Goal: Browse casually: Explore the website without a specific task or goal

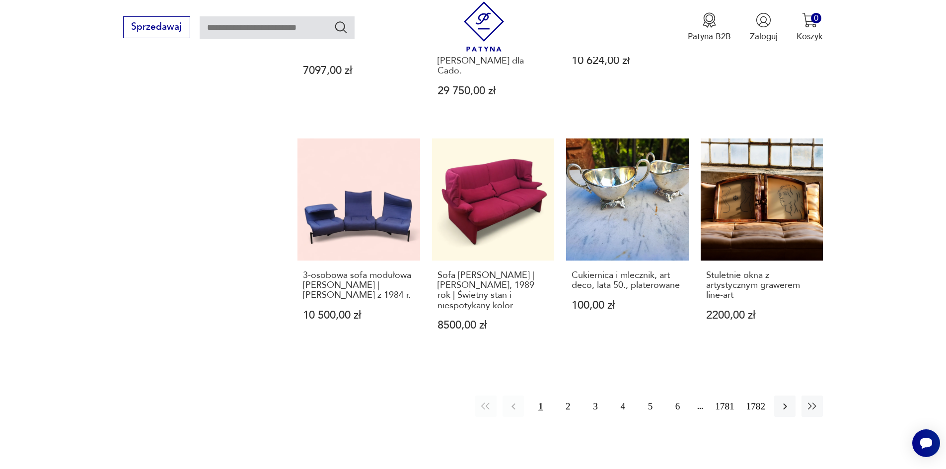
scroll to position [1116, 0]
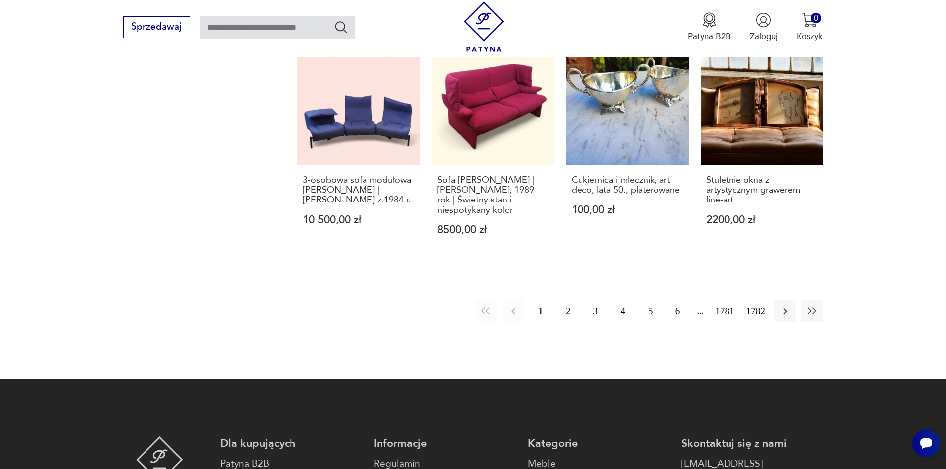
click at [575, 315] on button "2" at bounding box center [567, 310] width 21 height 21
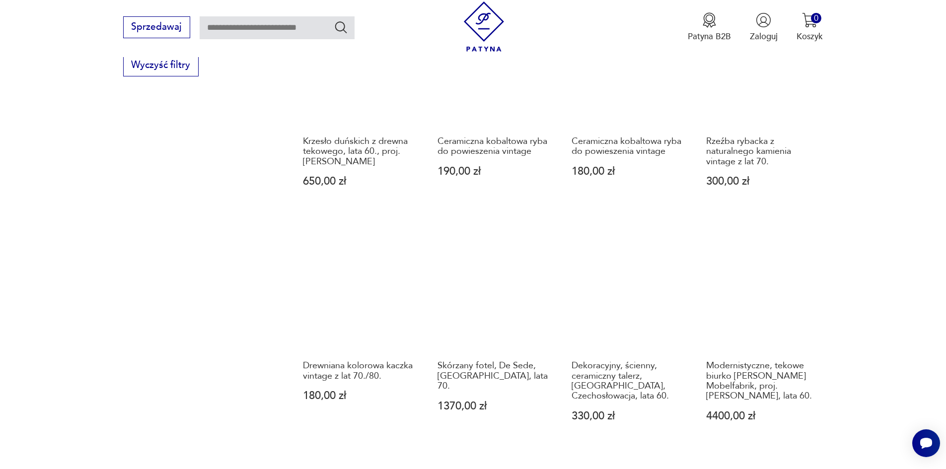
scroll to position [874, 0]
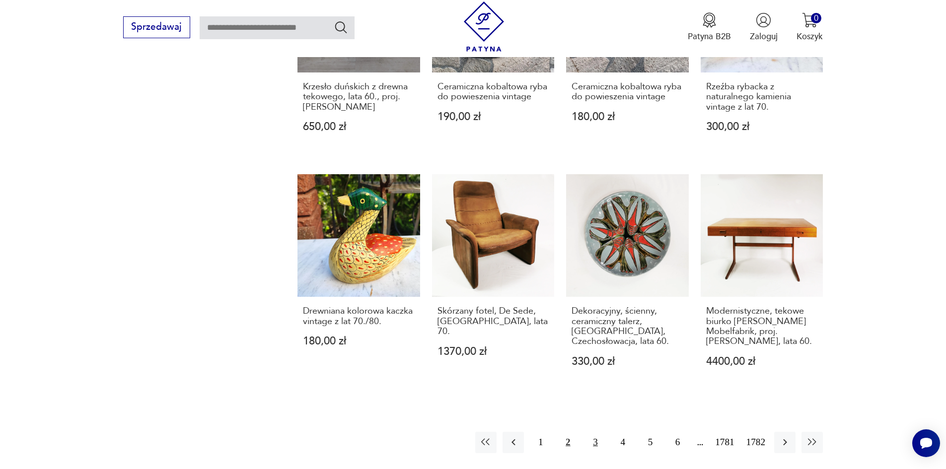
click at [603, 432] on button "3" at bounding box center [594, 442] width 21 height 21
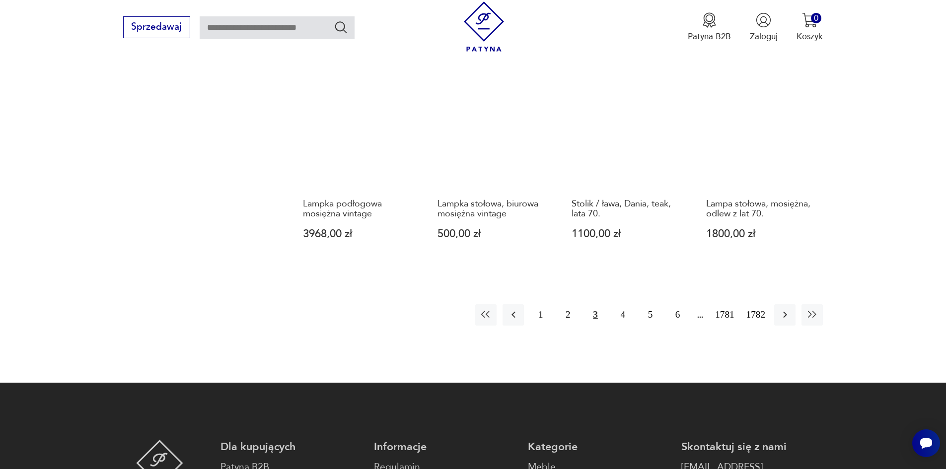
scroll to position [973, 0]
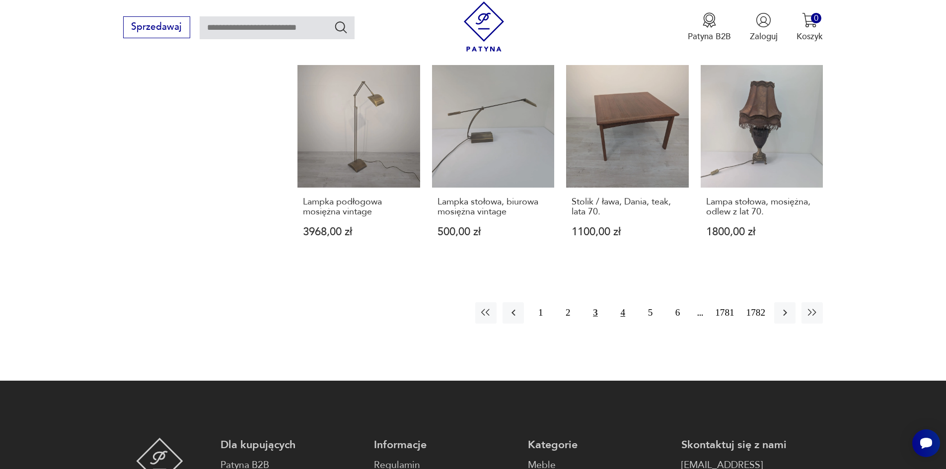
click at [632, 308] on button "4" at bounding box center [622, 312] width 21 height 21
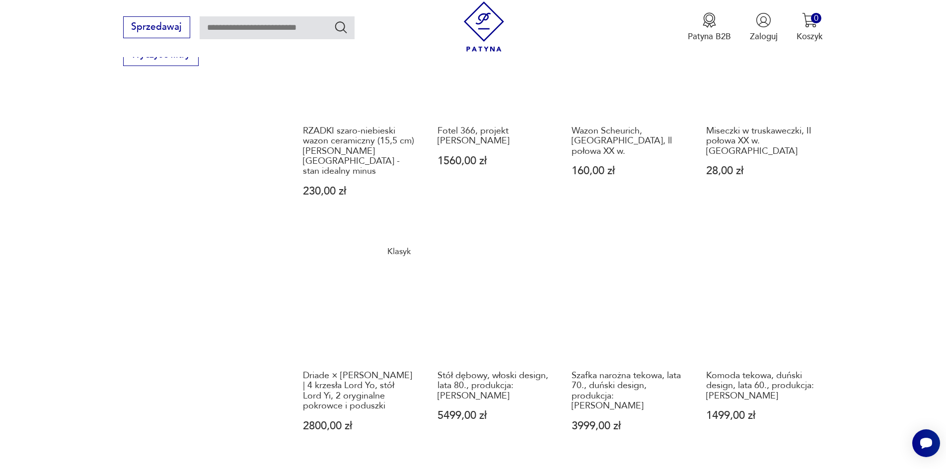
scroll to position [923, 0]
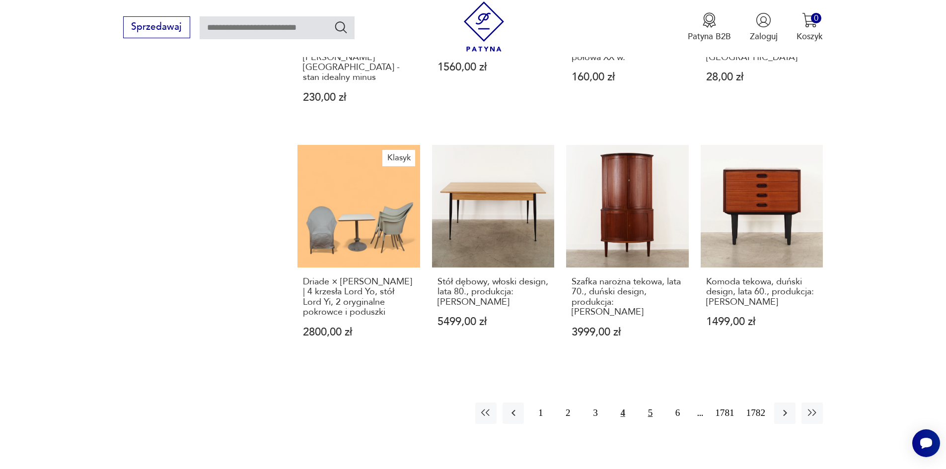
click at [661, 403] on button "5" at bounding box center [649, 413] width 21 height 21
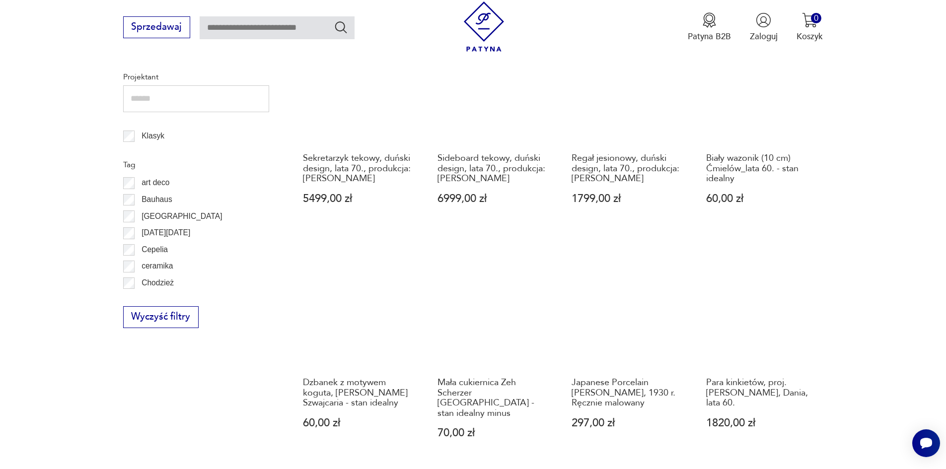
scroll to position [625, 0]
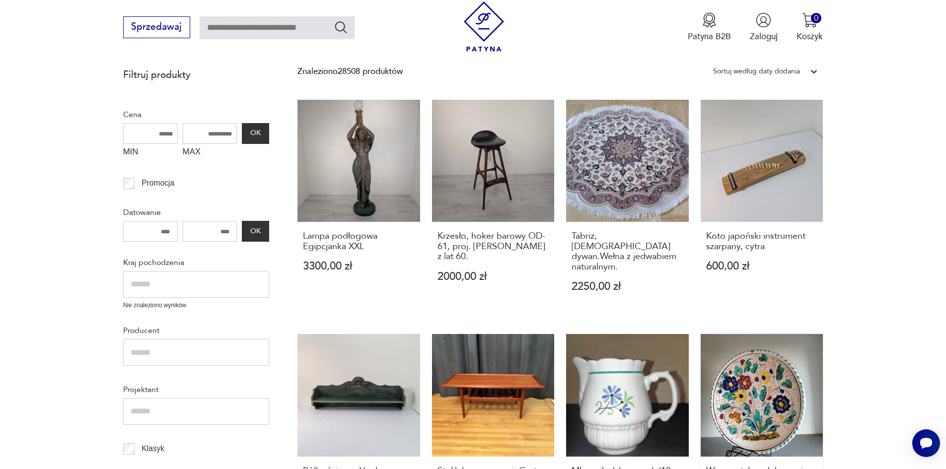
scroll to position [188, 0]
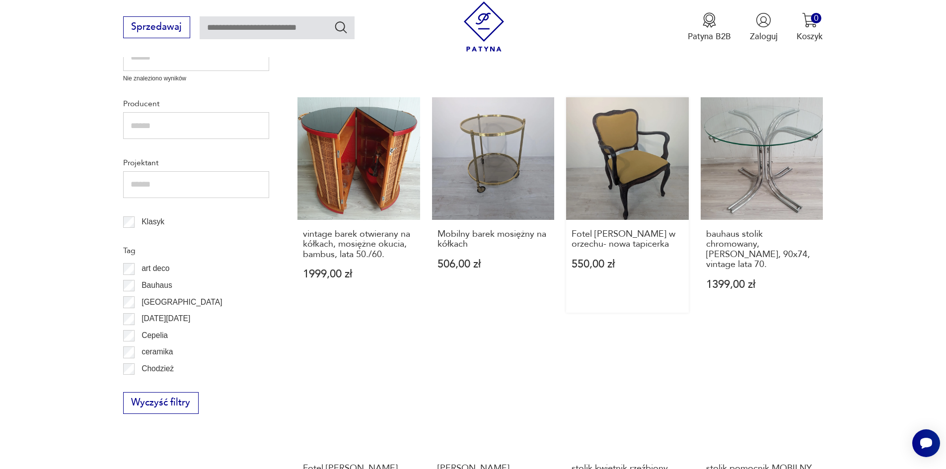
scroll to position [526, 0]
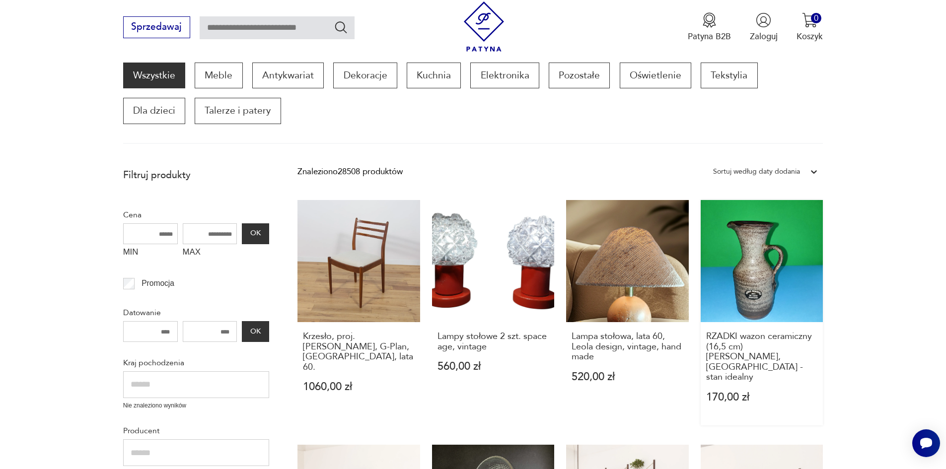
scroll to position [153, 0]
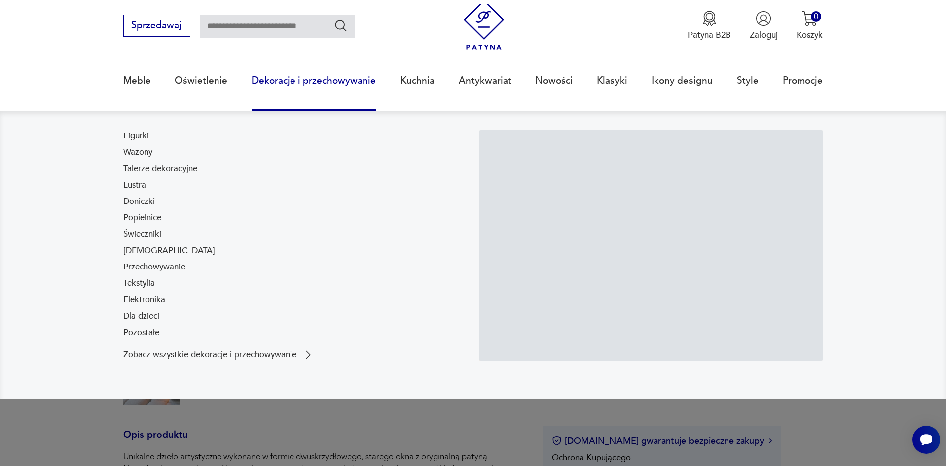
scroll to position [50, 0]
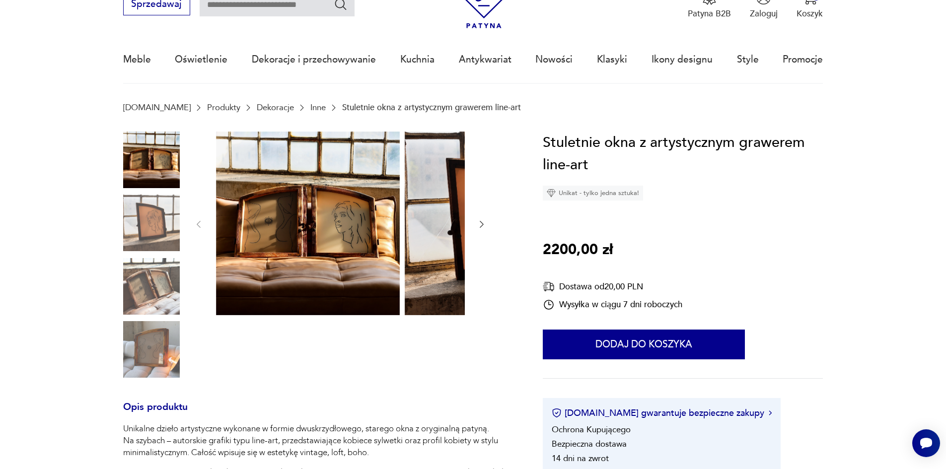
click at [477, 227] on icon "button" at bounding box center [482, 224] width 10 height 10
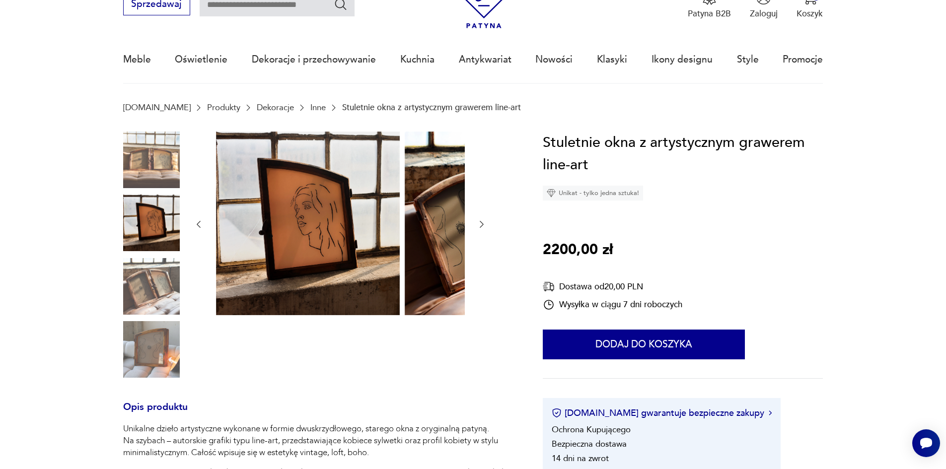
click at [477, 227] on icon "button" at bounding box center [482, 224] width 10 height 10
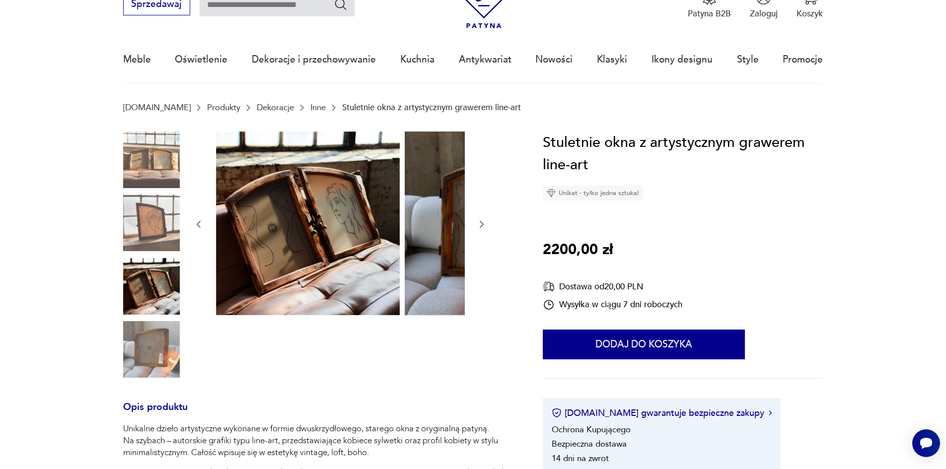
click at [477, 227] on icon "button" at bounding box center [482, 224] width 10 height 10
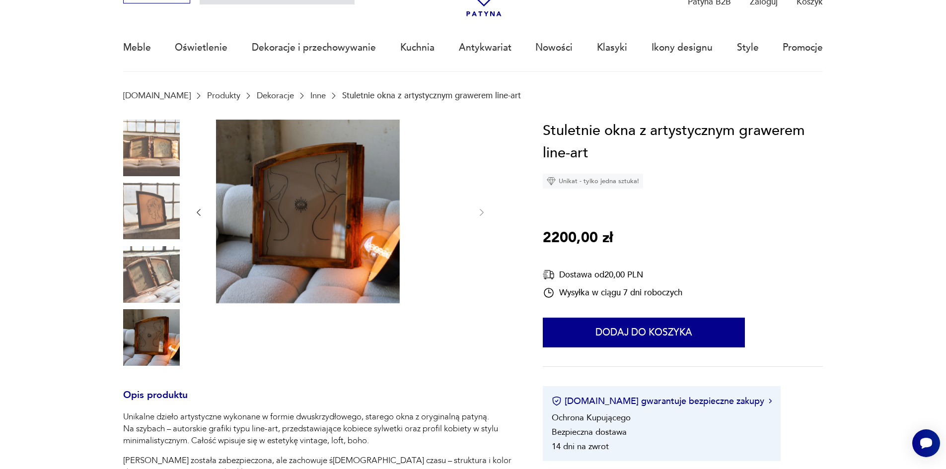
scroll to position [149, 0]
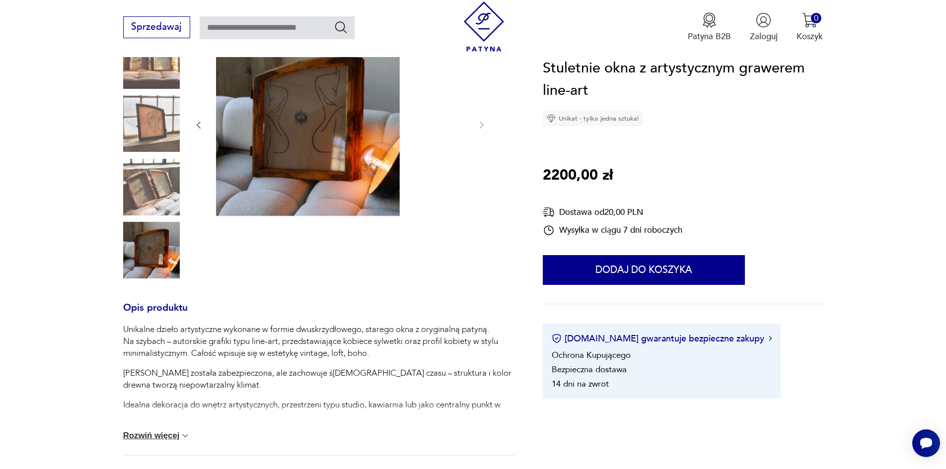
click at [134, 441] on button "Rozwiń więcej" at bounding box center [157, 436] width 68 height 10
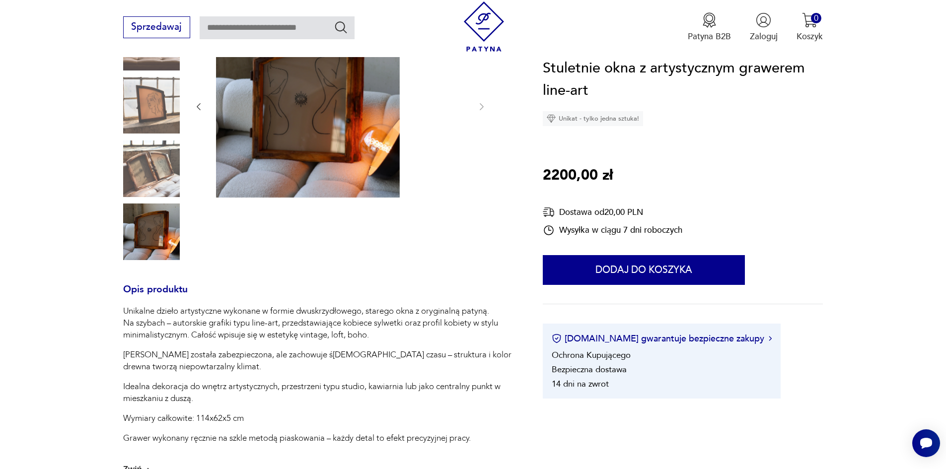
scroll to position [140, 0]
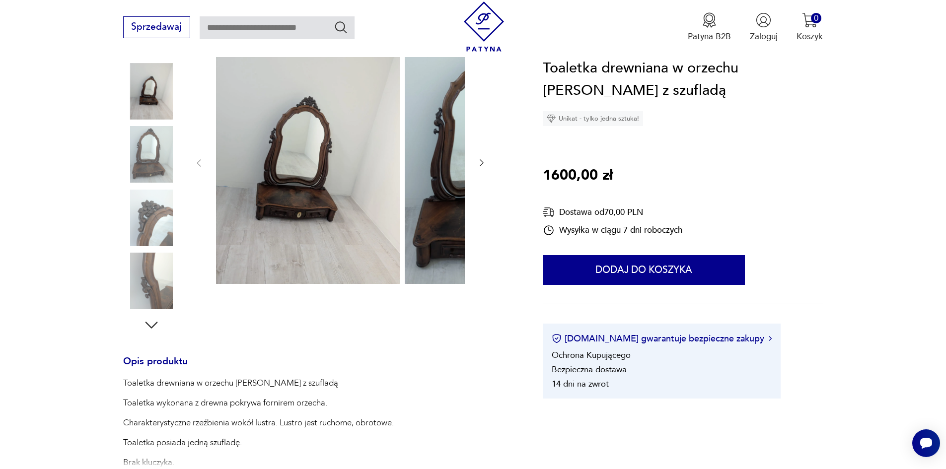
scroll to position [50, 0]
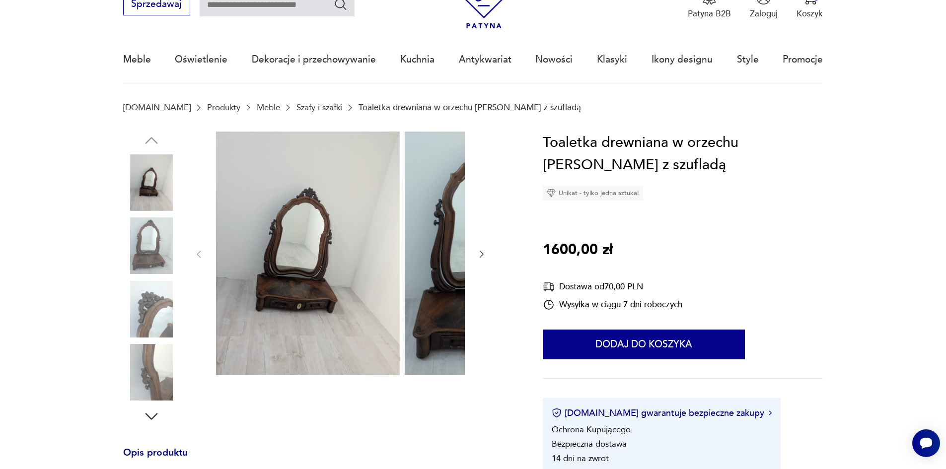
click at [477, 259] on icon "button" at bounding box center [482, 254] width 10 height 10
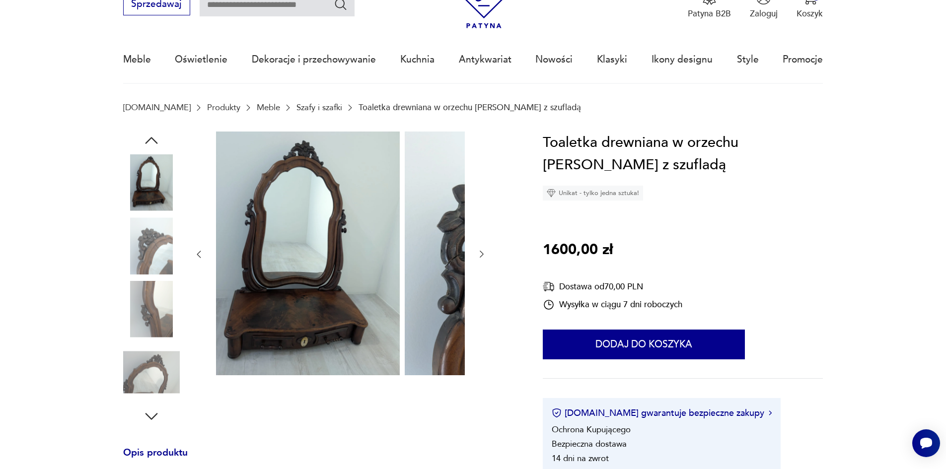
click at [477, 259] on icon "button" at bounding box center [482, 254] width 10 height 10
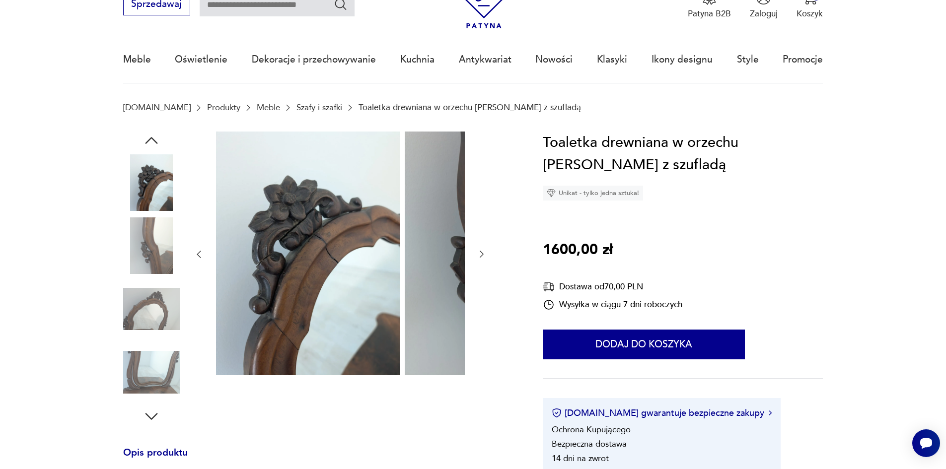
click at [477, 259] on icon "button" at bounding box center [482, 254] width 10 height 10
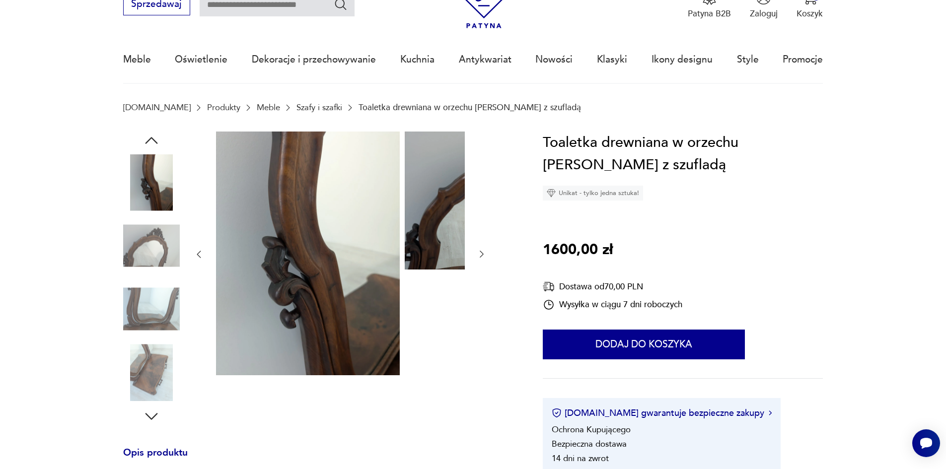
click at [477, 259] on icon "button" at bounding box center [482, 254] width 10 height 10
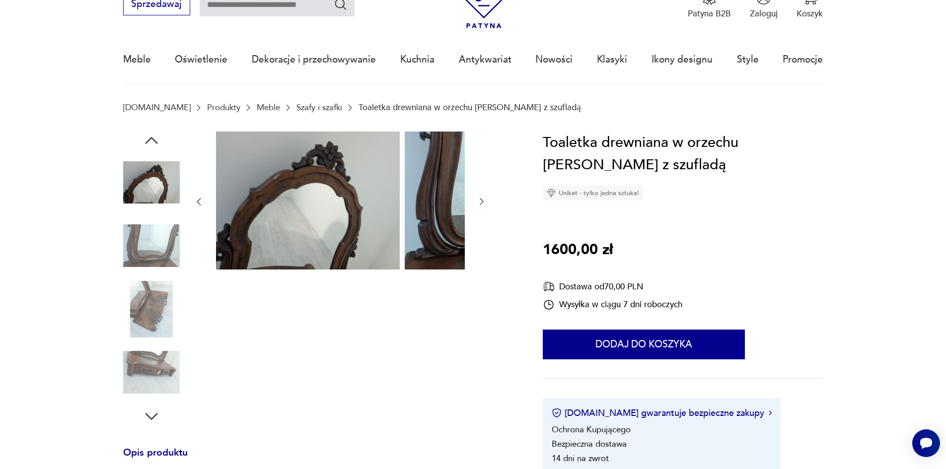
click at [395, 260] on div at bounding box center [340, 202] width 293 height 141
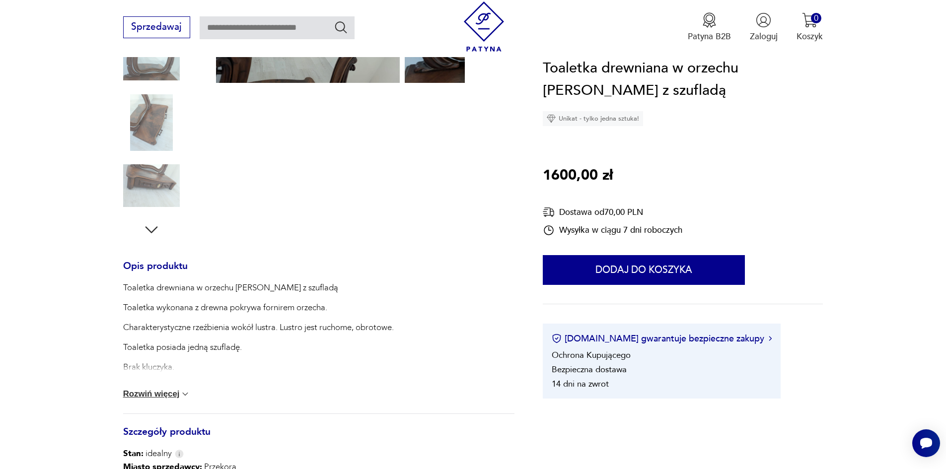
scroll to position [347, 0]
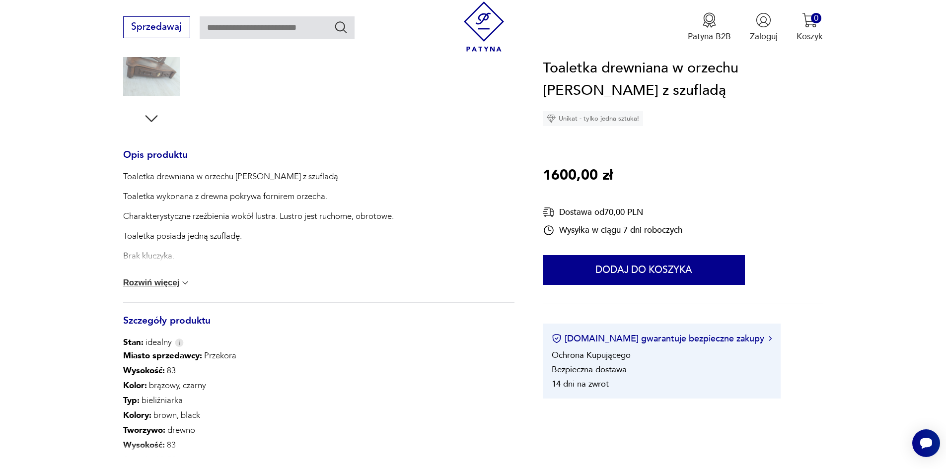
click at [161, 286] on button "Rozwiń więcej" at bounding box center [157, 283] width 68 height 10
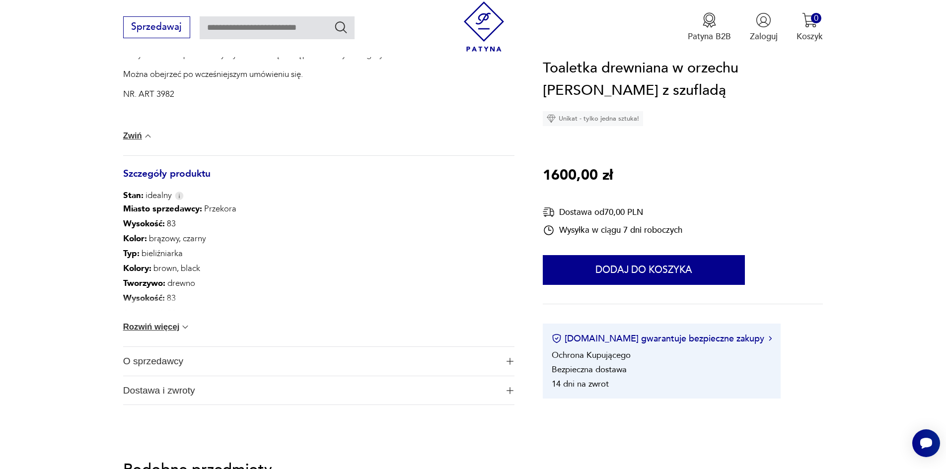
scroll to position [695, 0]
click at [154, 377] on span "O sprzedawcy" at bounding box center [310, 362] width 375 height 29
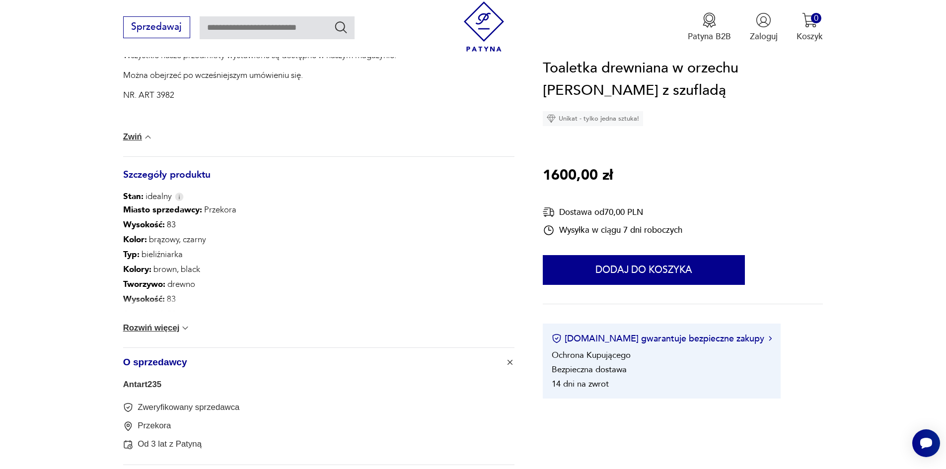
click at [130, 389] on link "Antart235" at bounding box center [142, 384] width 38 height 9
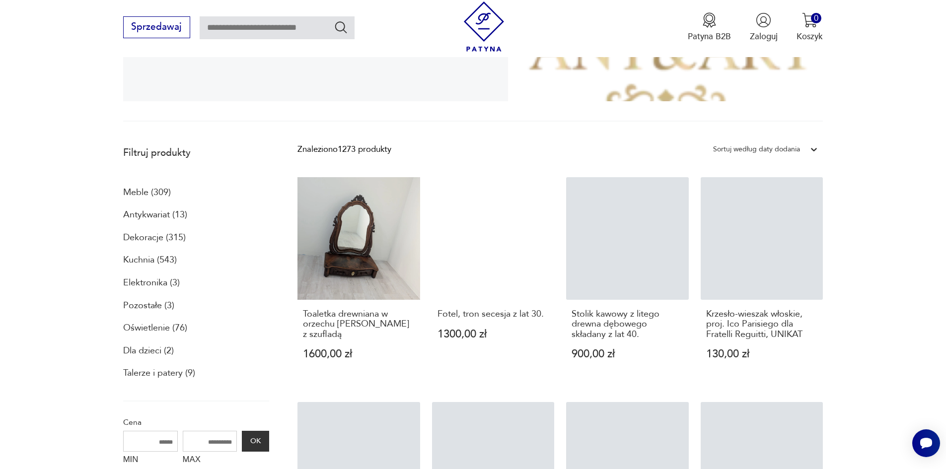
scroll to position [224, 0]
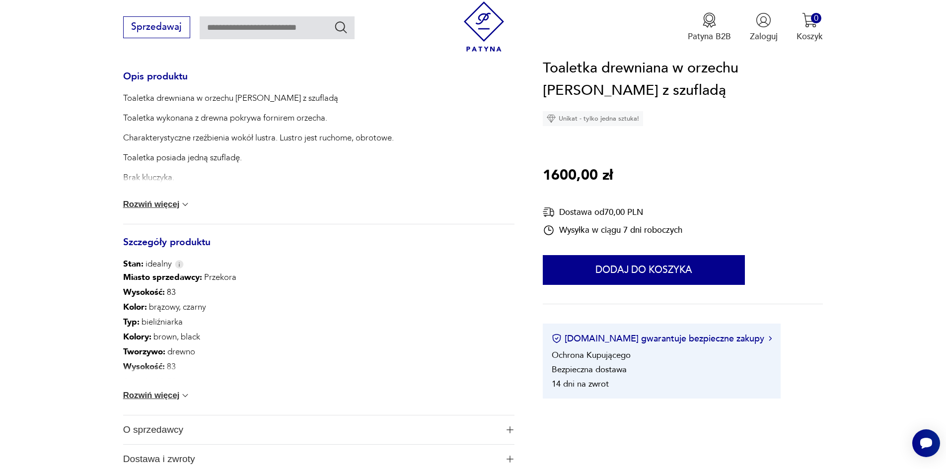
scroll to position [347, 0]
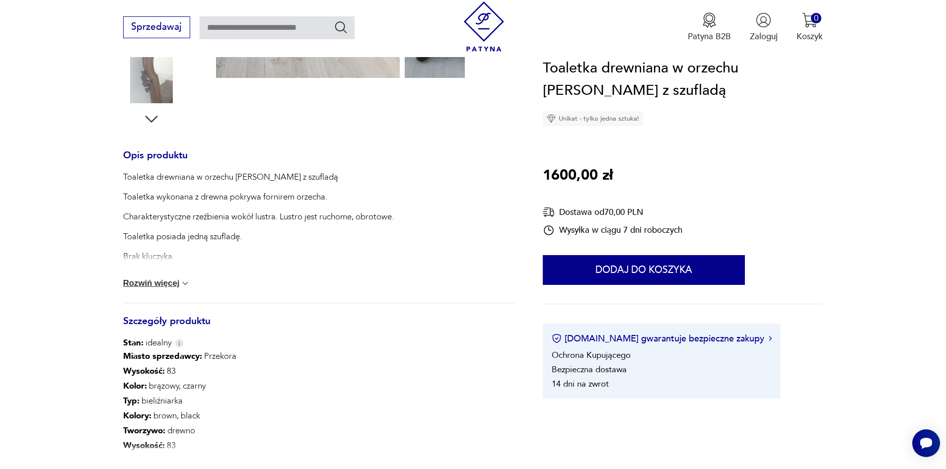
click at [154, 288] on button "Rozwiń więcej" at bounding box center [157, 283] width 68 height 10
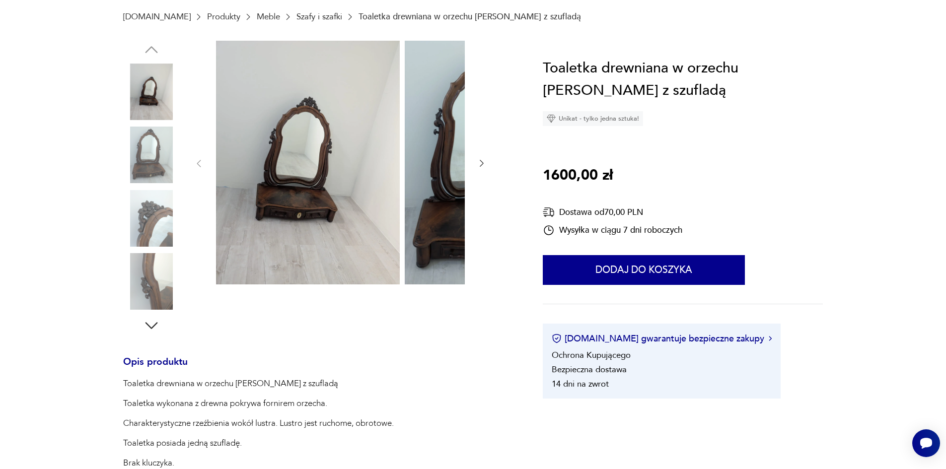
scroll to position [0, 0]
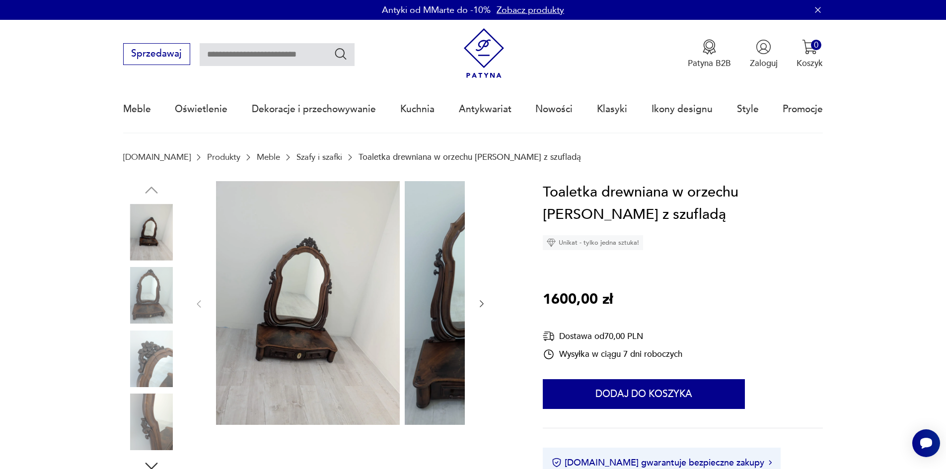
click at [477, 306] on icon "button" at bounding box center [482, 304] width 10 height 10
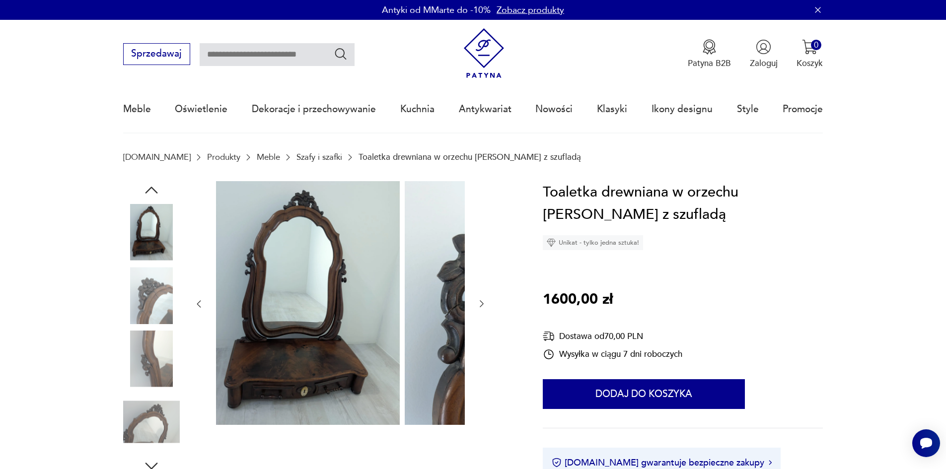
click at [480, 308] on icon "button" at bounding box center [482, 304] width 4 height 7
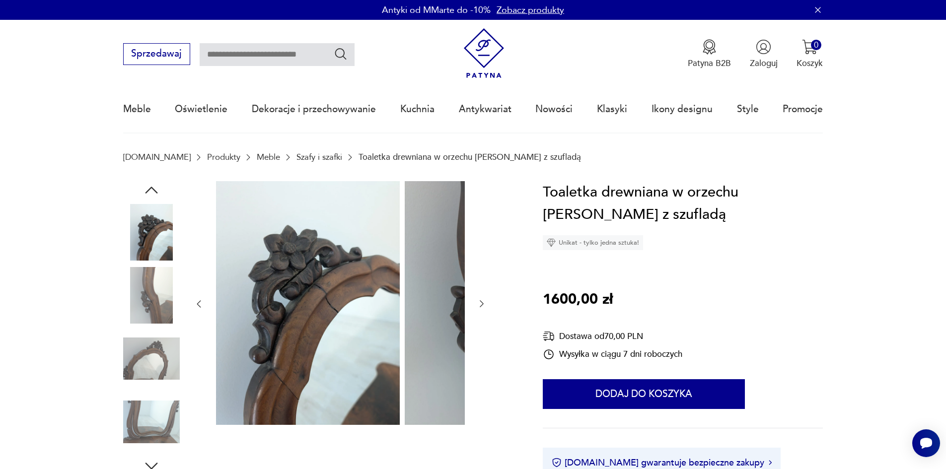
click at [477, 309] on icon "button" at bounding box center [482, 304] width 10 height 10
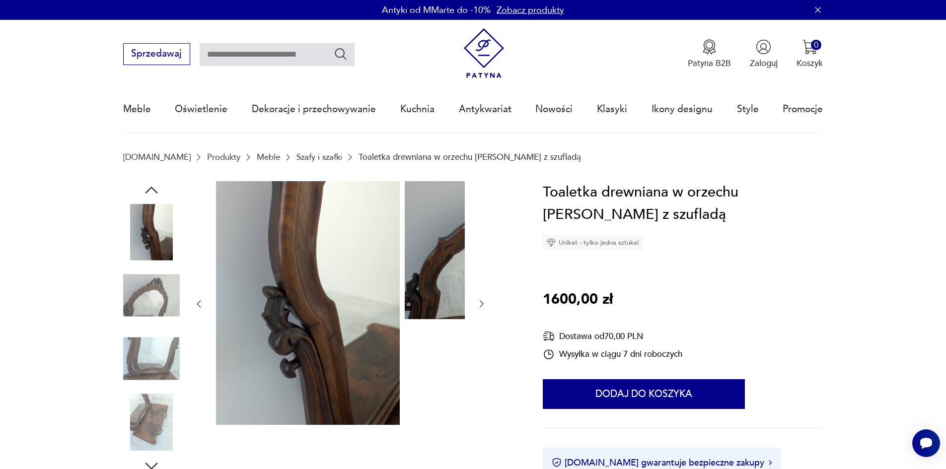
click at [477, 309] on icon "button" at bounding box center [482, 304] width 10 height 10
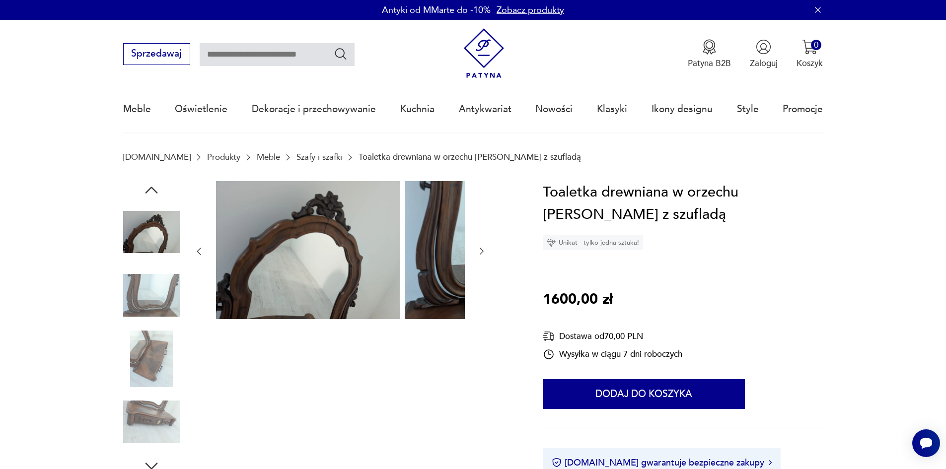
click at [400, 310] on div at bounding box center [340, 251] width 293 height 141
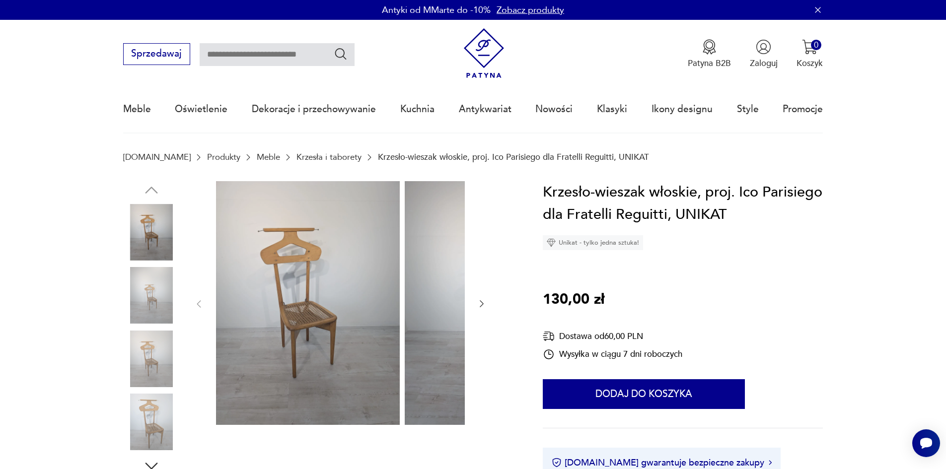
click at [477, 307] on icon "button" at bounding box center [482, 304] width 10 height 10
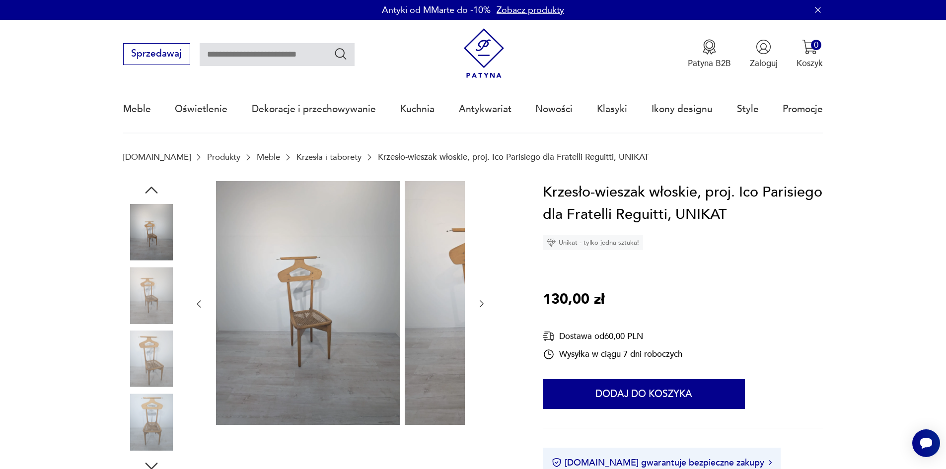
click at [477, 307] on icon "button" at bounding box center [482, 304] width 10 height 10
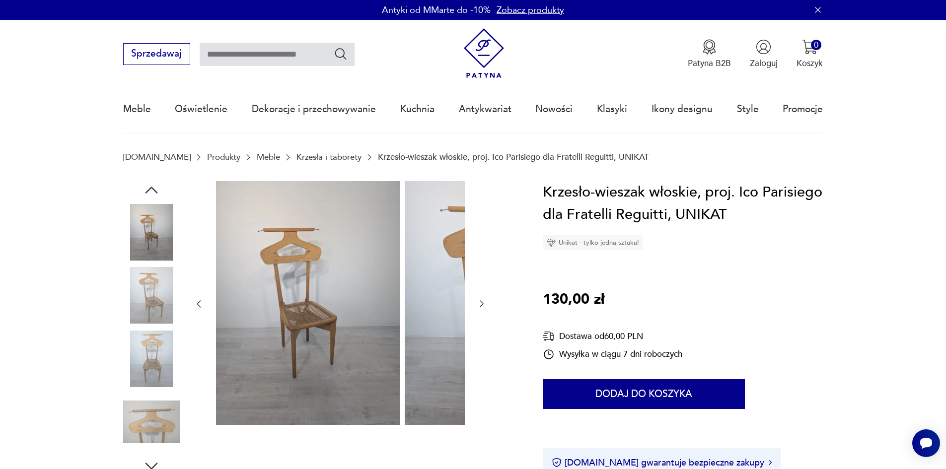
click at [477, 307] on icon "button" at bounding box center [482, 304] width 10 height 10
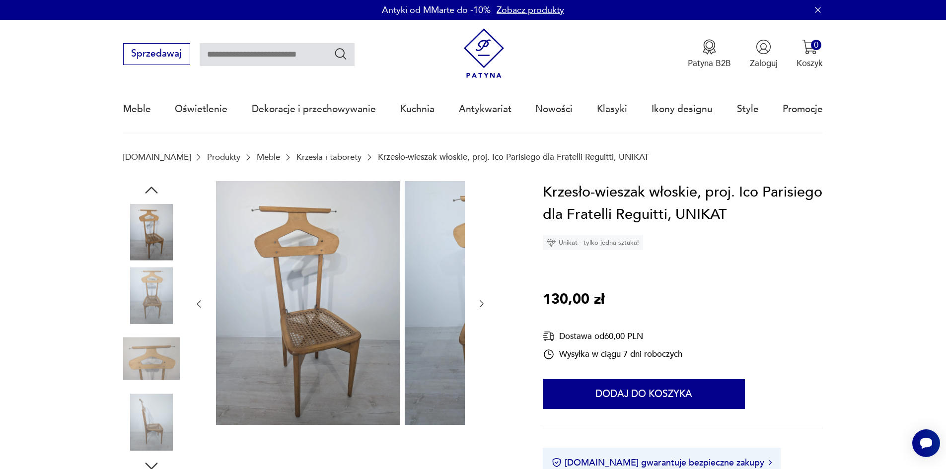
click at [477, 307] on icon "button" at bounding box center [482, 304] width 10 height 10
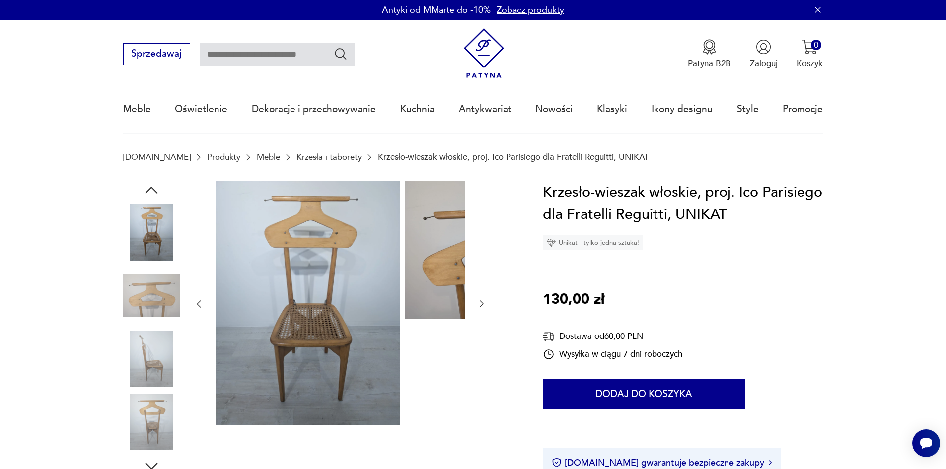
click at [477, 307] on icon "button" at bounding box center [482, 304] width 10 height 10
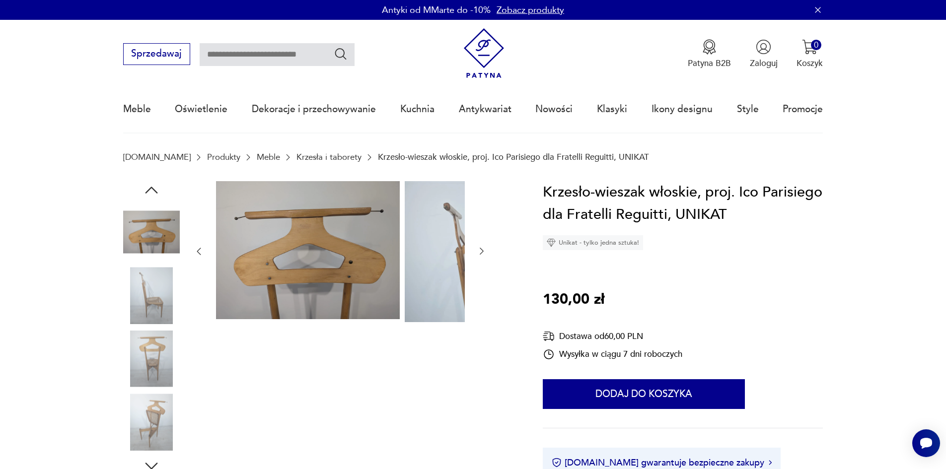
click at [397, 307] on div at bounding box center [340, 251] width 293 height 141
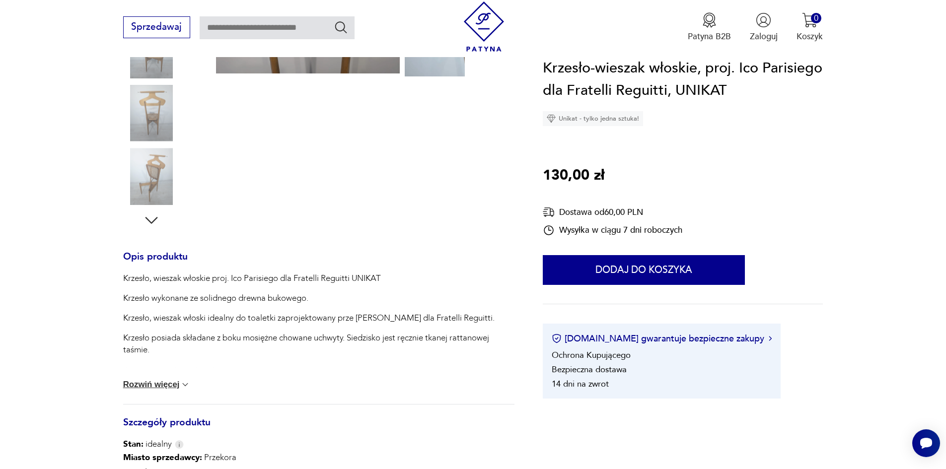
scroll to position [248, 0]
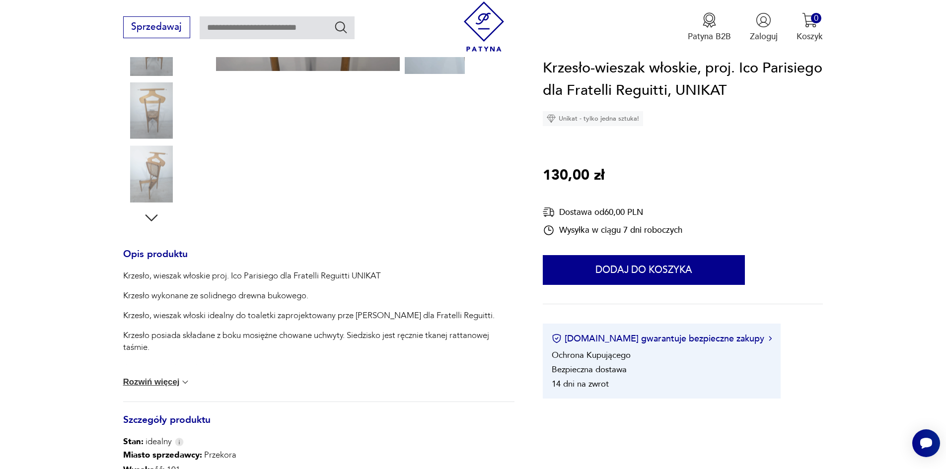
click at [156, 387] on button "Rozwiń więcej" at bounding box center [157, 382] width 68 height 10
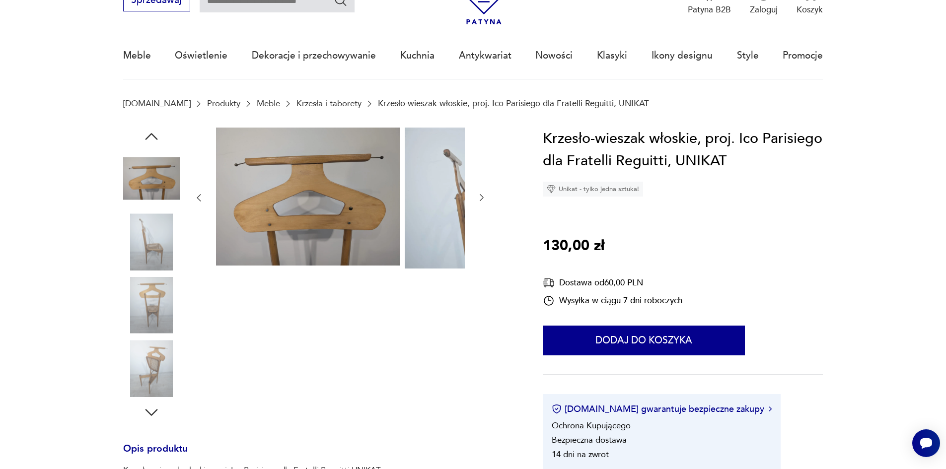
scroll to position [50, 0]
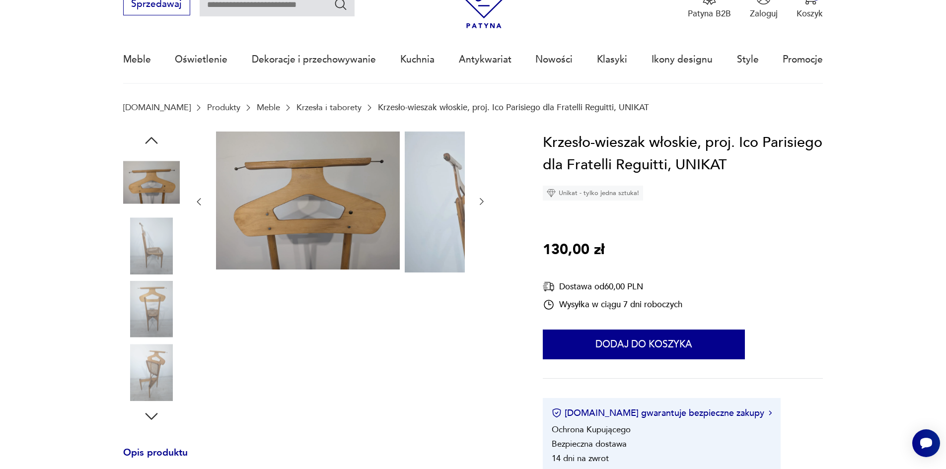
click at [417, 207] on div at bounding box center [318, 279] width 391 height 294
click at [477, 205] on icon "button" at bounding box center [482, 202] width 10 height 10
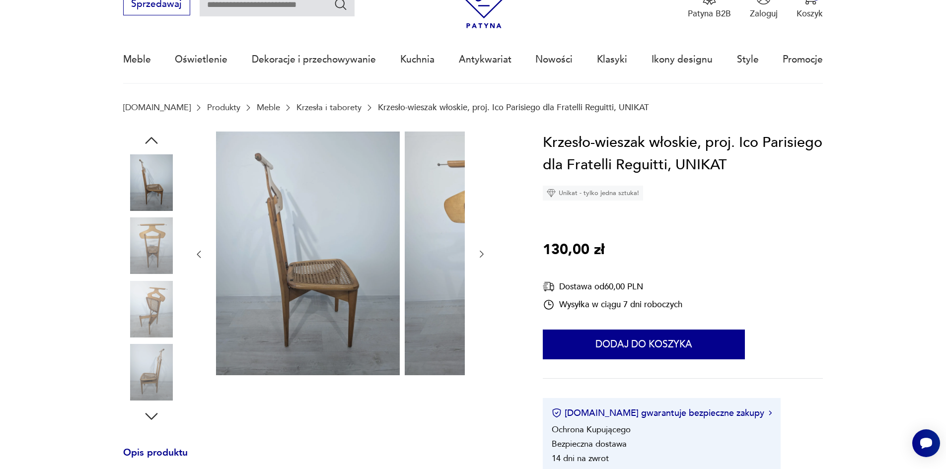
click at [402, 206] on div at bounding box center [340, 255] width 293 height 246
click at [477, 258] on icon "button" at bounding box center [482, 254] width 10 height 10
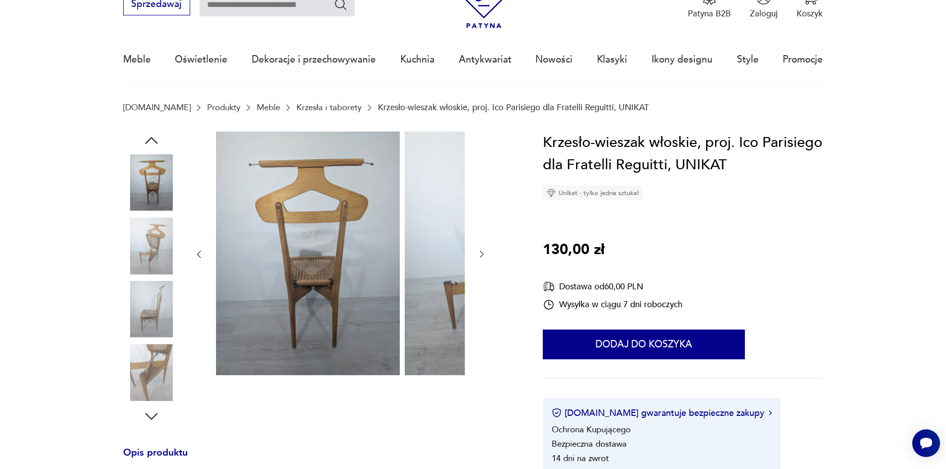
click at [477, 258] on icon "button" at bounding box center [482, 254] width 10 height 10
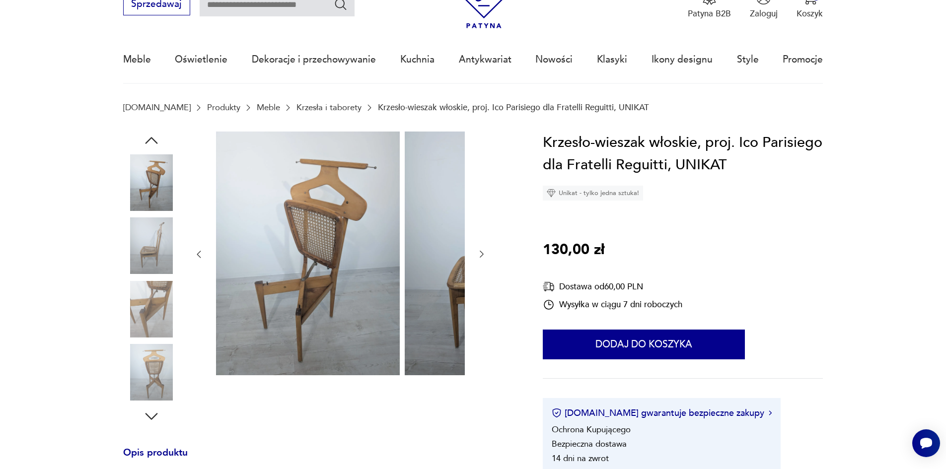
click at [477, 258] on icon "button" at bounding box center [482, 254] width 10 height 10
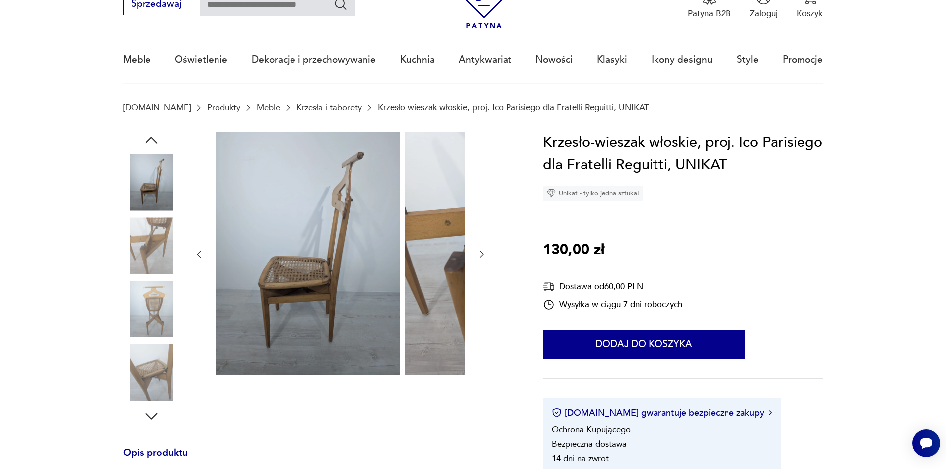
click at [477, 258] on icon "button" at bounding box center [482, 254] width 10 height 10
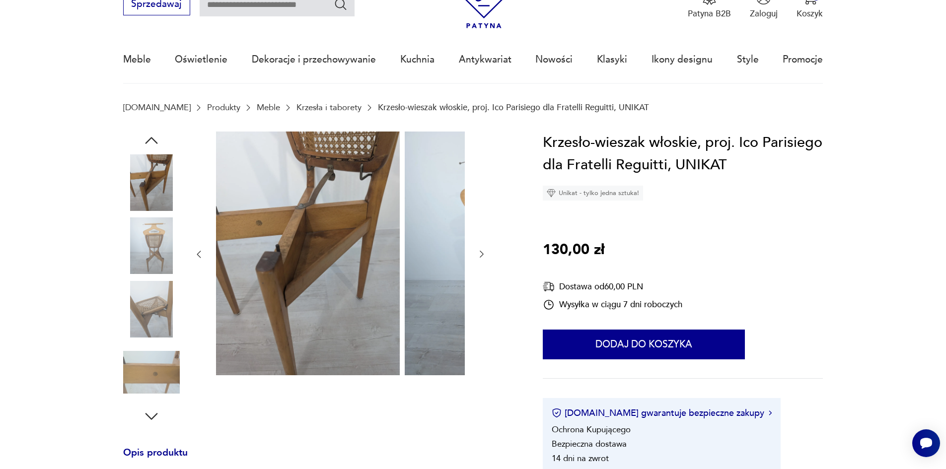
click at [477, 258] on icon "button" at bounding box center [482, 254] width 10 height 10
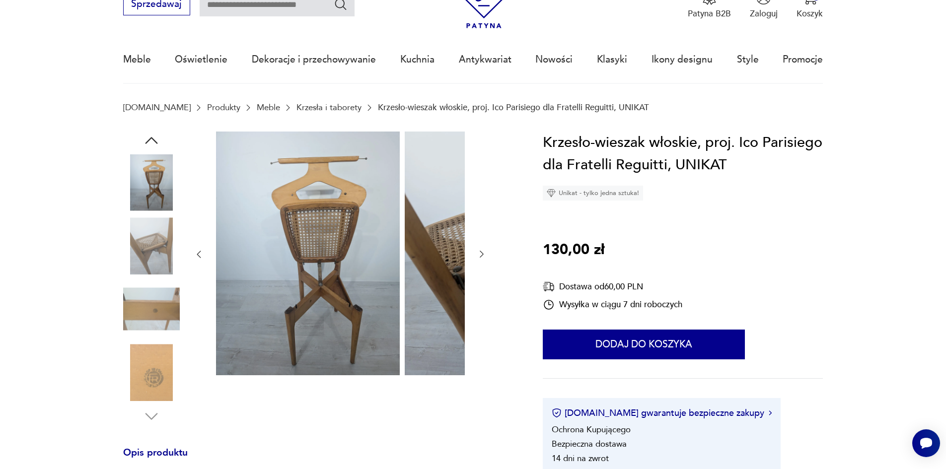
click at [477, 258] on icon "button" at bounding box center [482, 254] width 10 height 10
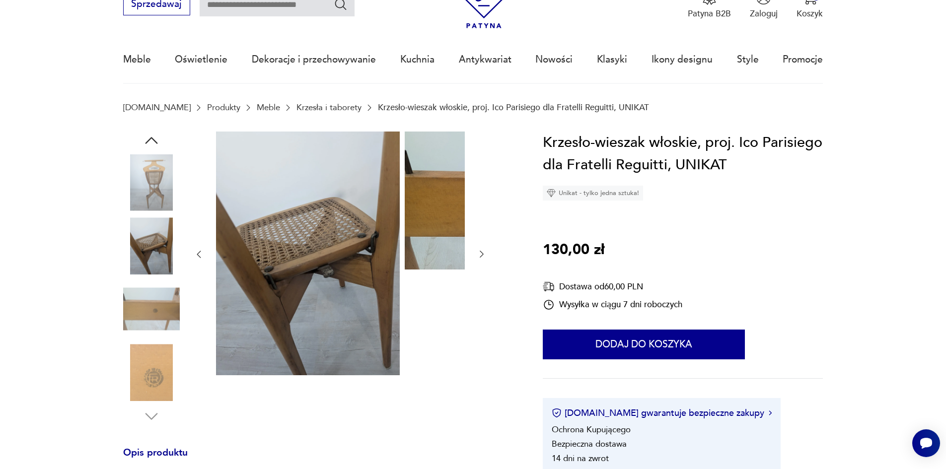
click at [477, 258] on icon "button" at bounding box center [482, 254] width 10 height 10
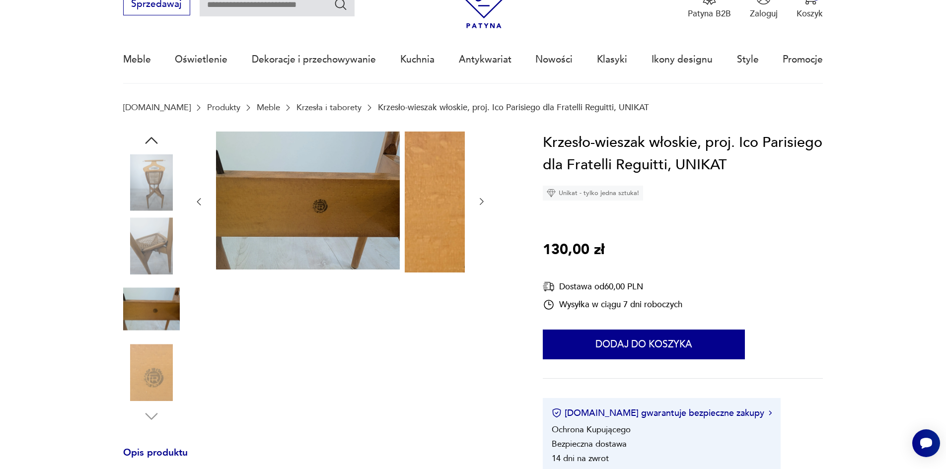
click at [396, 258] on div at bounding box center [340, 202] width 293 height 141
click at [477, 204] on icon "button" at bounding box center [482, 202] width 10 height 10
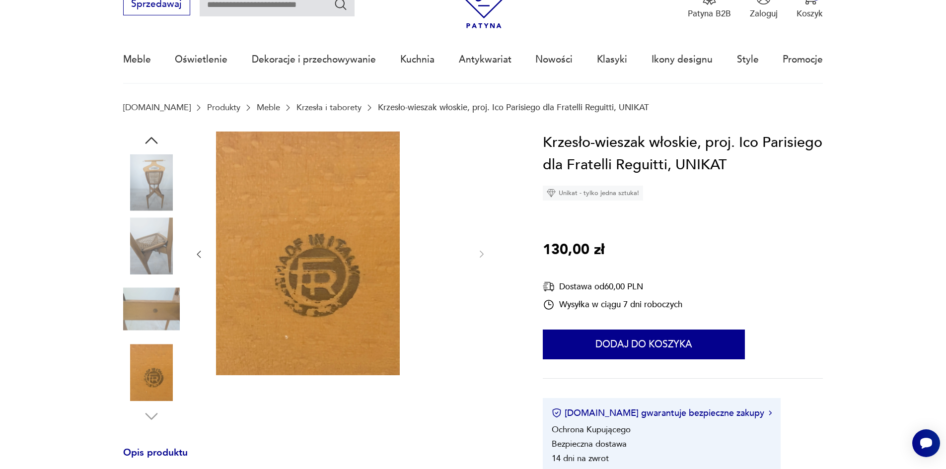
click at [393, 257] on div at bounding box center [340, 255] width 293 height 246
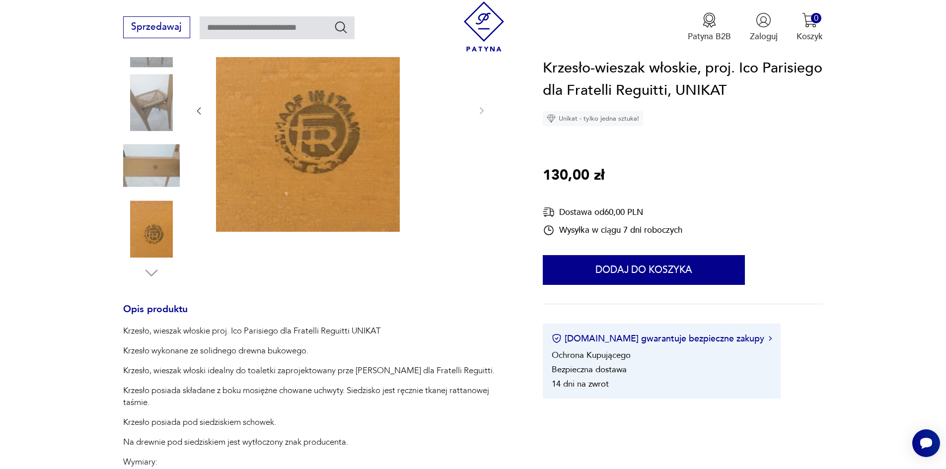
scroll to position [199, 0]
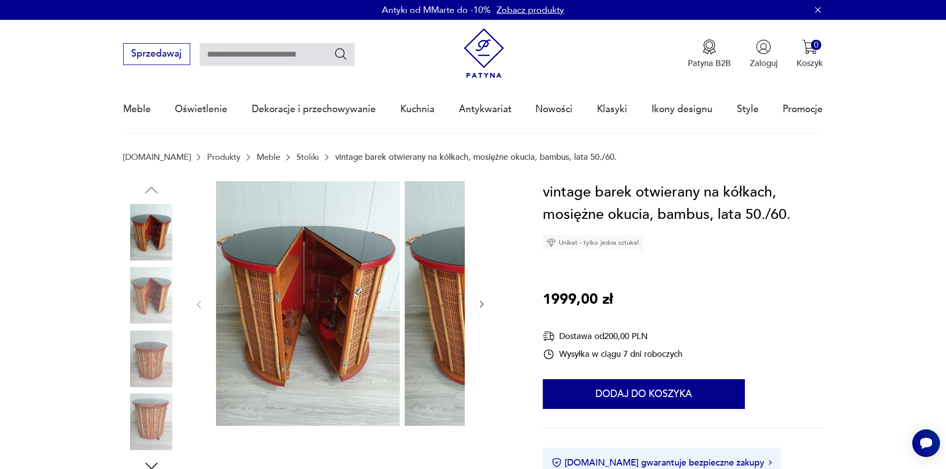
drag, startPoint x: 391, startPoint y: 306, endPoint x: 399, endPoint y: 308, distance: 7.8
click at [398, 308] on div at bounding box center [340, 304] width 293 height 247
click at [477, 308] on icon "button" at bounding box center [482, 304] width 10 height 10
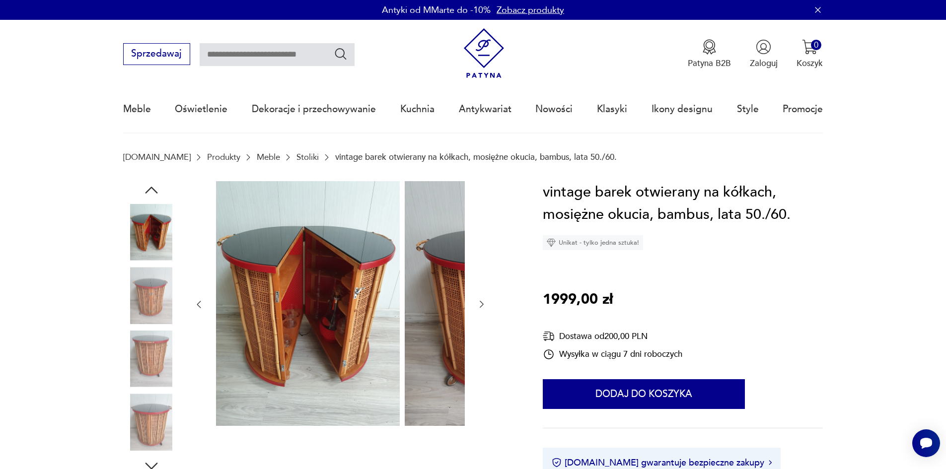
click at [477, 308] on icon "button" at bounding box center [482, 304] width 10 height 10
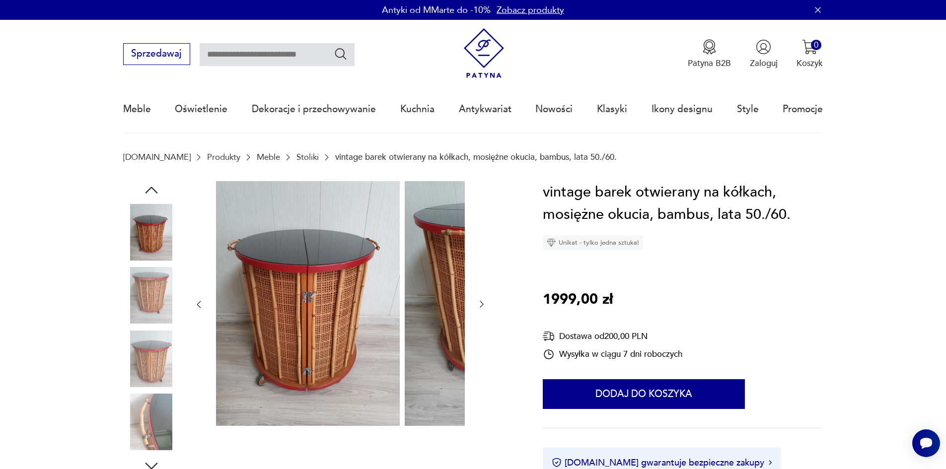
click at [477, 308] on icon "button" at bounding box center [482, 304] width 10 height 10
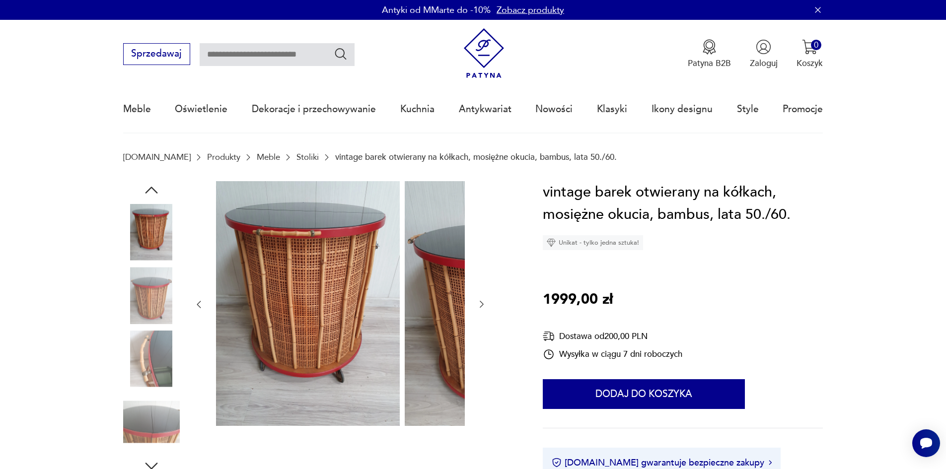
click at [477, 308] on icon "button" at bounding box center [482, 304] width 10 height 10
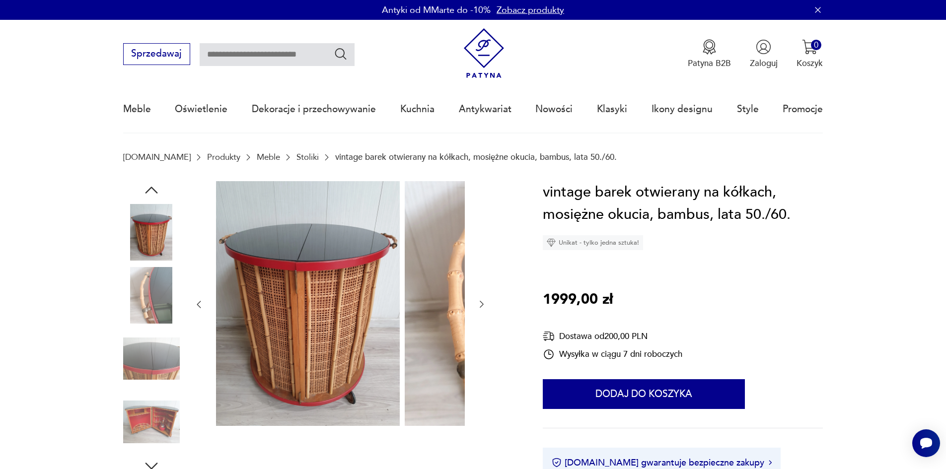
click at [477, 308] on icon "button" at bounding box center [482, 304] width 10 height 10
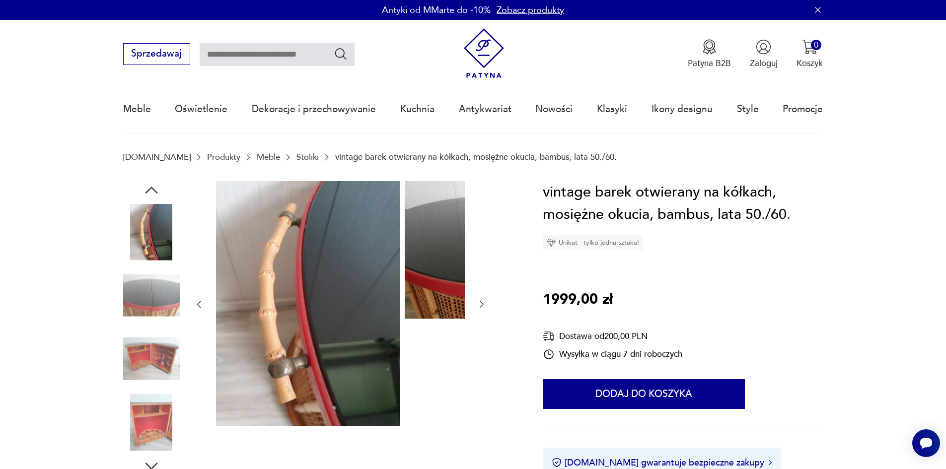
click at [477, 308] on icon "button" at bounding box center [482, 304] width 10 height 10
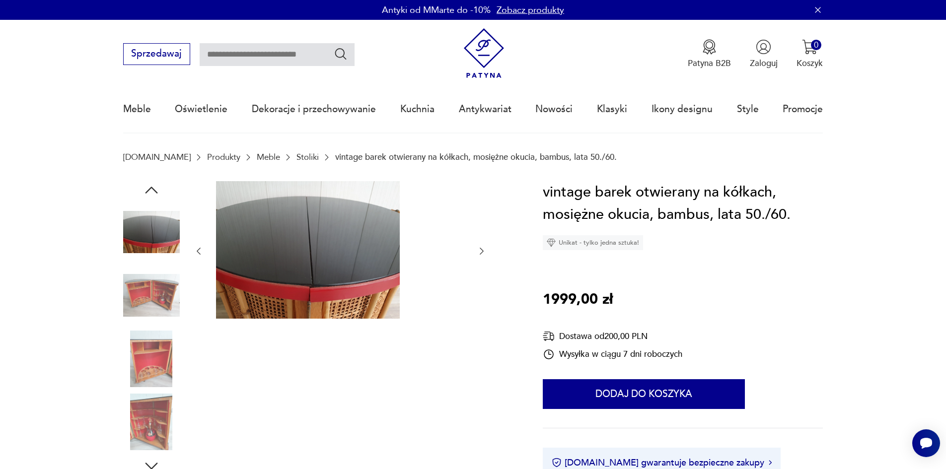
click at [399, 308] on div at bounding box center [340, 251] width 293 height 140
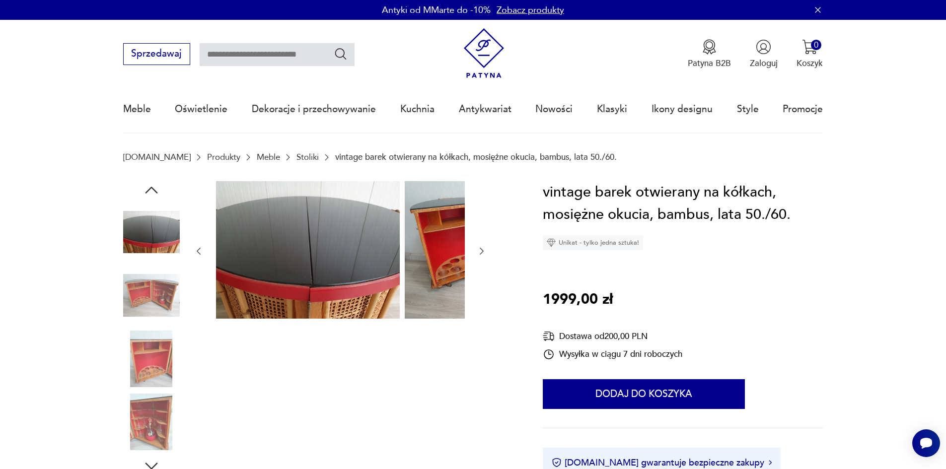
click at [477, 253] on icon "button" at bounding box center [482, 251] width 10 height 10
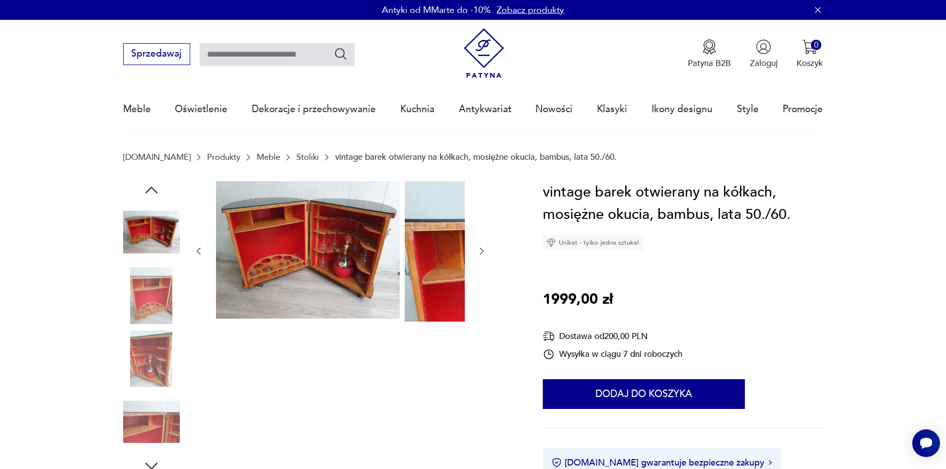
click at [477, 254] on icon "button" at bounding box center [482, 251] width 10 height 10
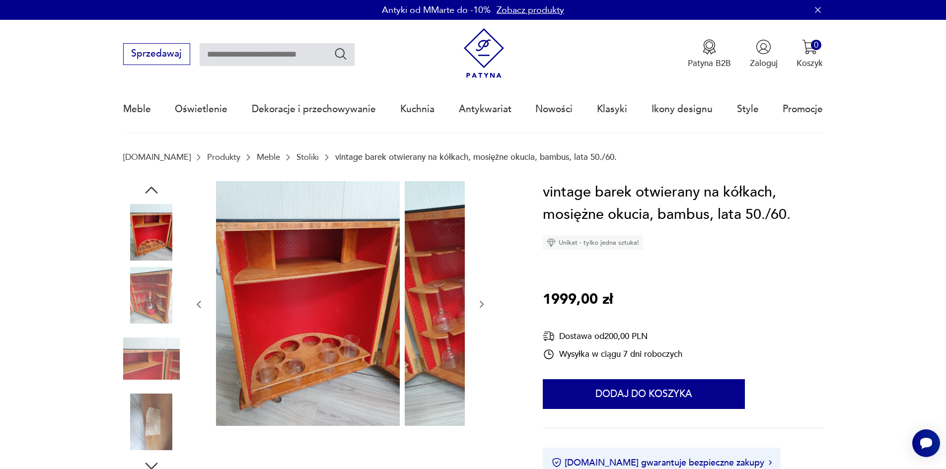
click at [399, 254] on div at bounding box center [340, 304] width 293 height 247
click at [477, 304] on button "button" at bounding box center [482, 305] width 10 height 12
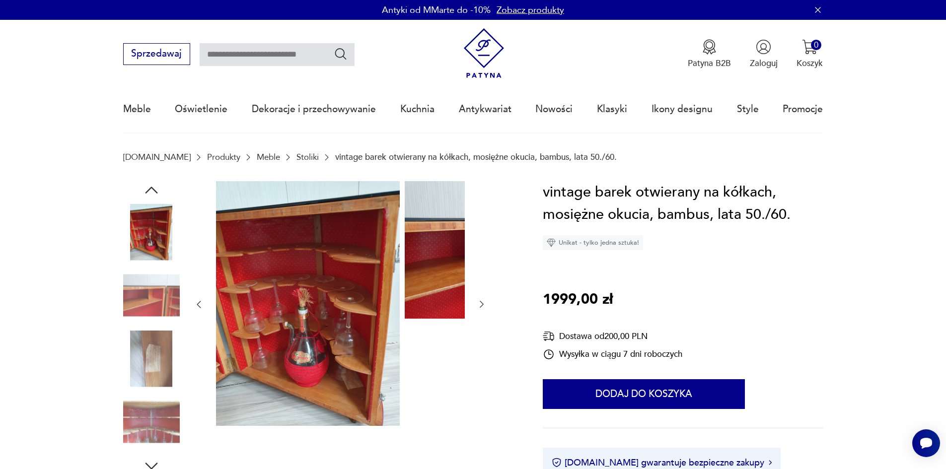
click at [477, 304] on icon "button" at bounding box center [482, 304] width 10 height 10
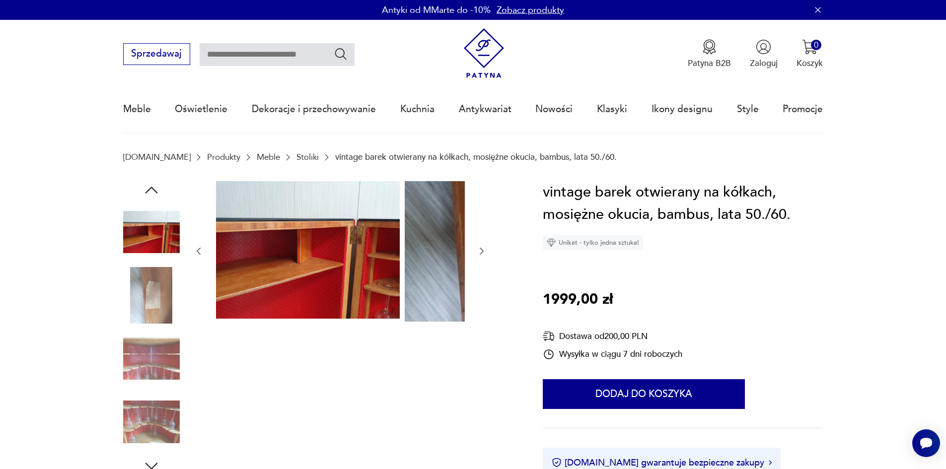
click at [477, 255] on icon "button" at bounding box center [482, 251] width 10 height 10
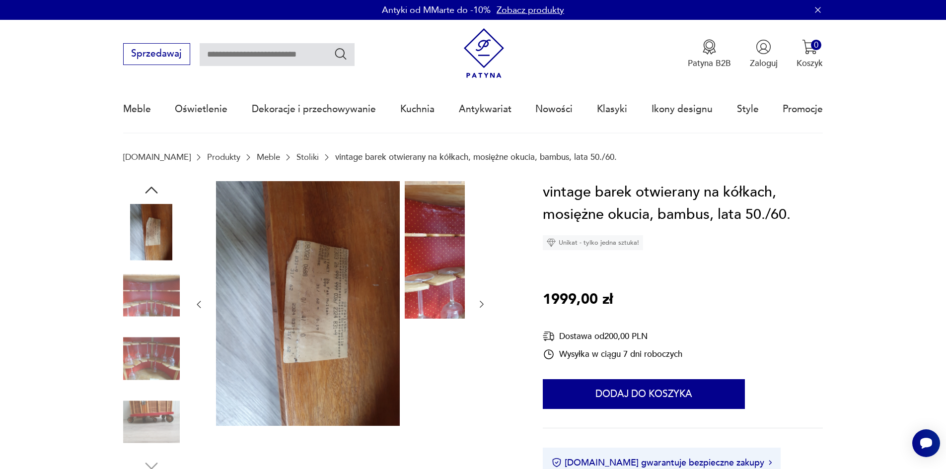
click at [393, 306] on div at bounding box center [340, 304] width 293 height 247
click at [477, 307] on icon "button" at bounding box center [482, 304] width 10 height 10
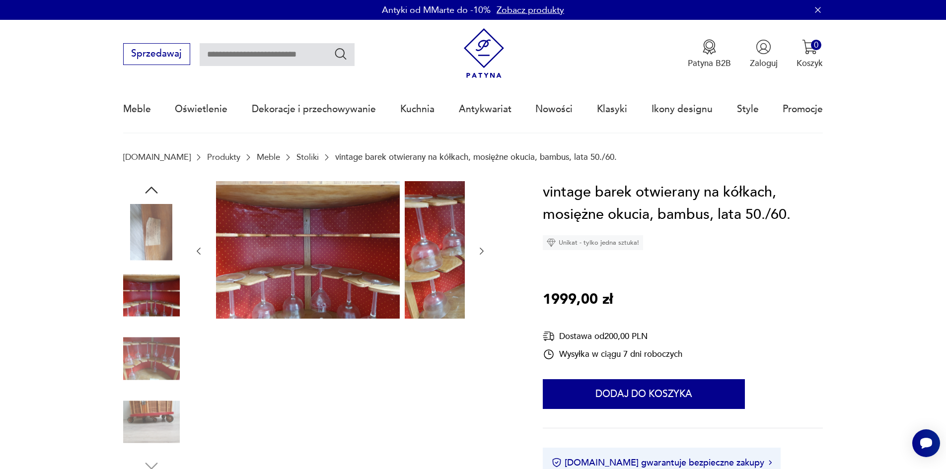
click at [477, 254] on icon "button" at bounding box center [482, 251] width 10 height 10
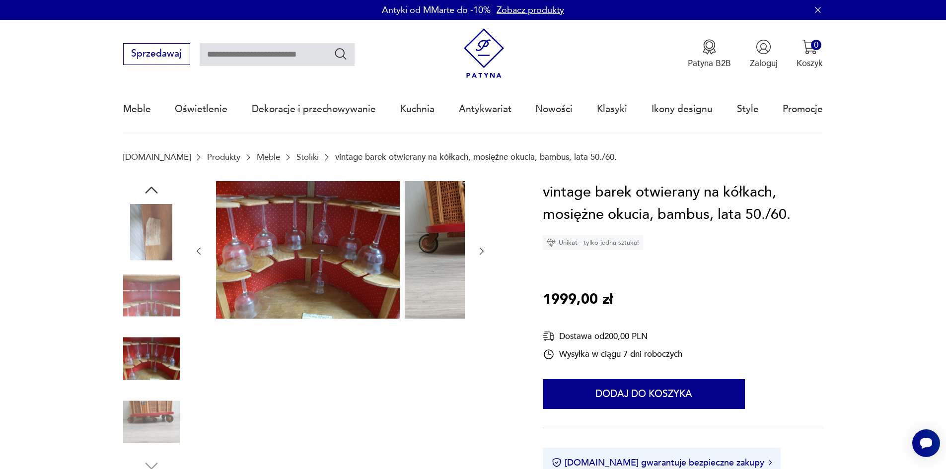
click at [477, 255] on icon "button" at bounding box center [482, 251] width 10 height 10
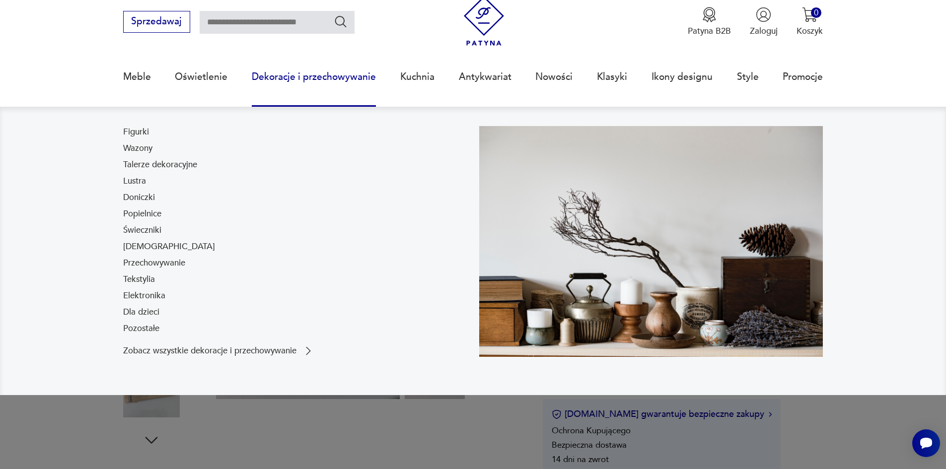
scroll to position [50, 0]
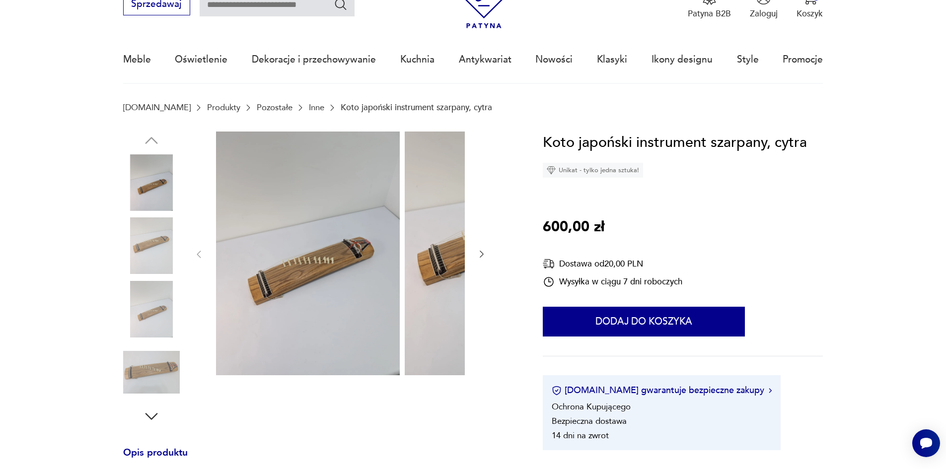
click at [404, 261] on div at bounding box center [318, 279] width 391 height 294
click at [480, 257] on icon "button" at bounding box center [482, 254] width 4 height 7
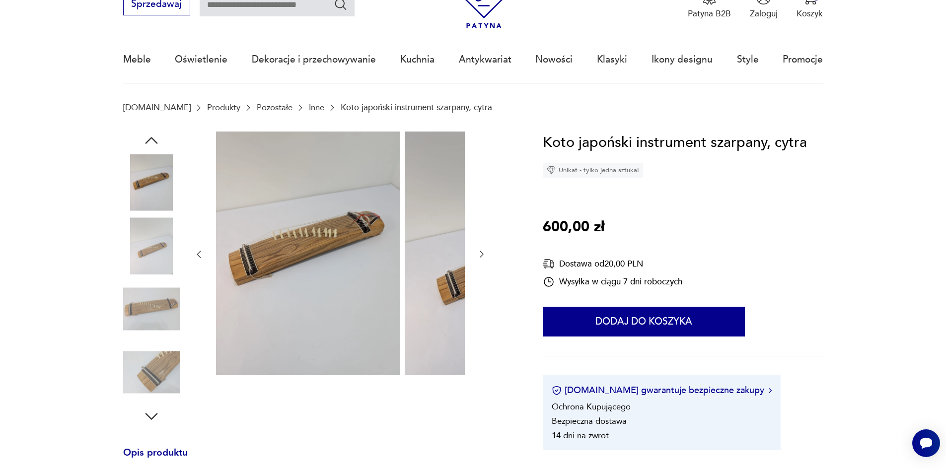
click at [480, 256] on icon "button" at bounding box center [482, 254] width 4 height 7
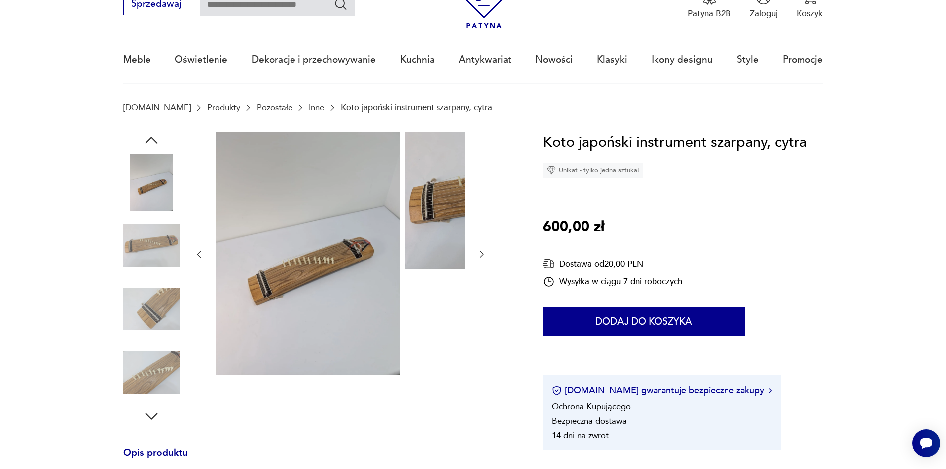
click at [477, 256] on icon "button" at bounding box center [482, 254] width 10 height 10
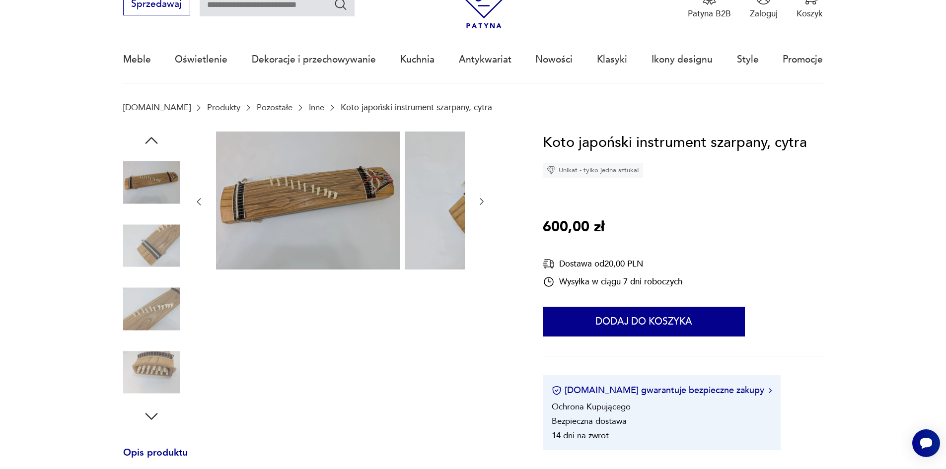
click at [397, 256] on div at bounding box center [340, 202] width 293 height 141
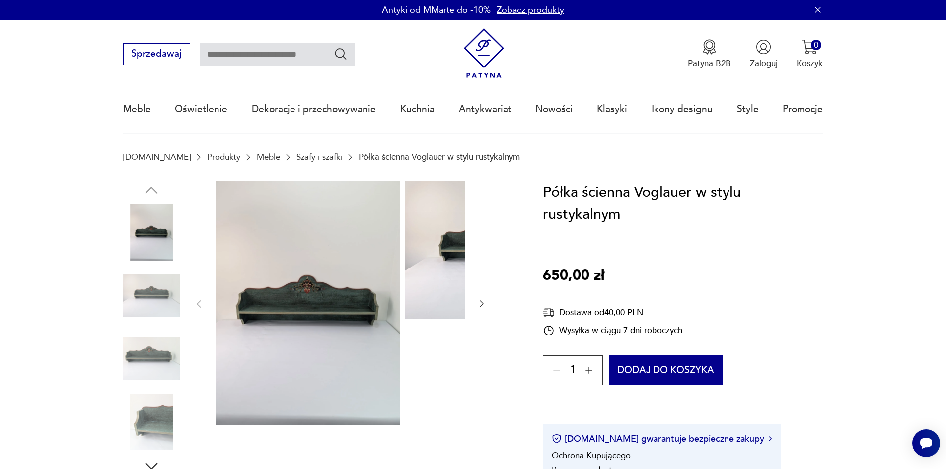
click at [411, 303] on div at bounding box center [318, 328] width 391 height 294
click at [391, 312] on div at bounding box center [340, 304] width 293 height 246
click at [393, 310] on div at bounding box center [340, 304] width 293 height 246
click at [477, 307] on icon "button" at bounding box center [482, 304] width 10 height 10
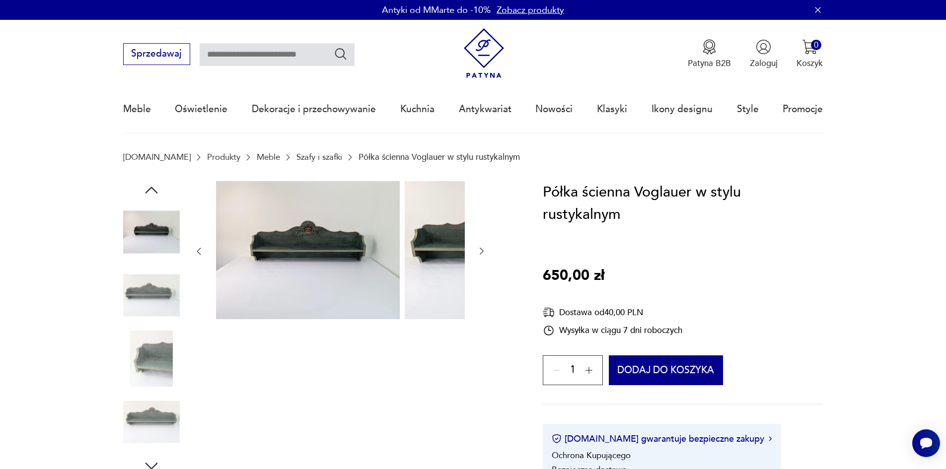
click at [400, 307] on div at bounding box center [340, 251] width 293 height 141
click at [142, 373] on img at bounding box center [151, 359] width 57 height 57
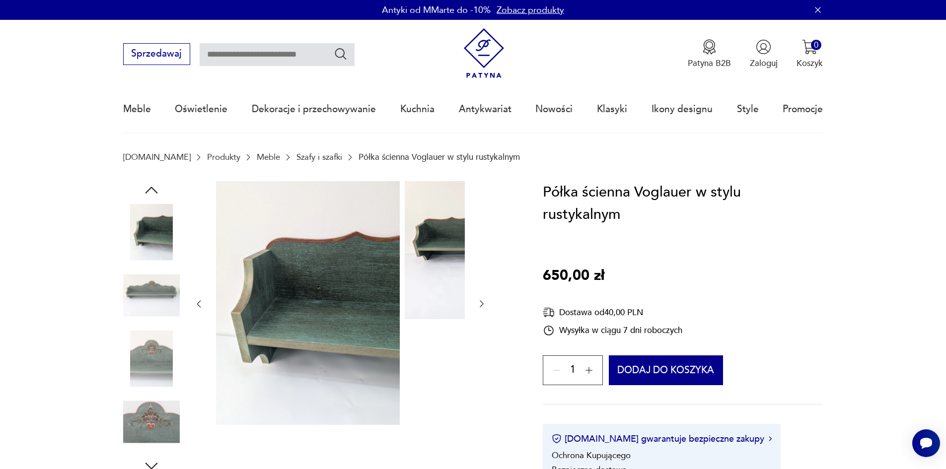
click at [141, 362] on img at bounding box center [151, 359] width 57 height 57
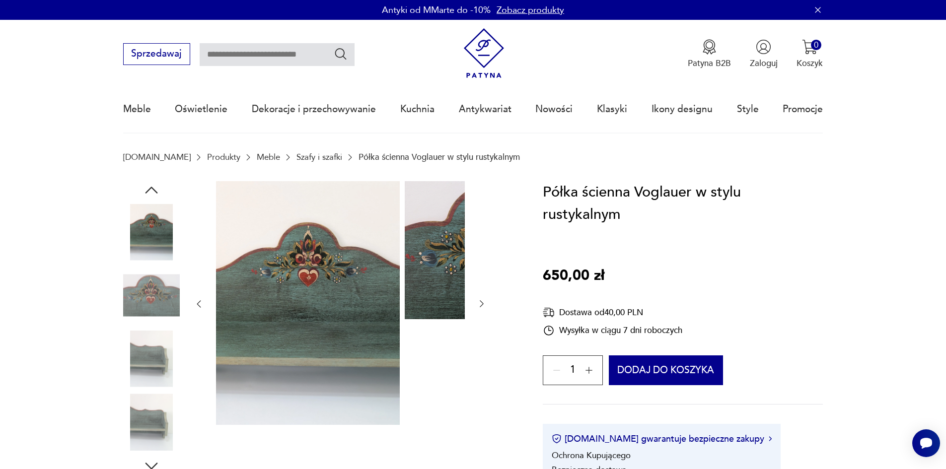
click at [145, 351] on img at bounding box center [151, 359] width 57 height 57
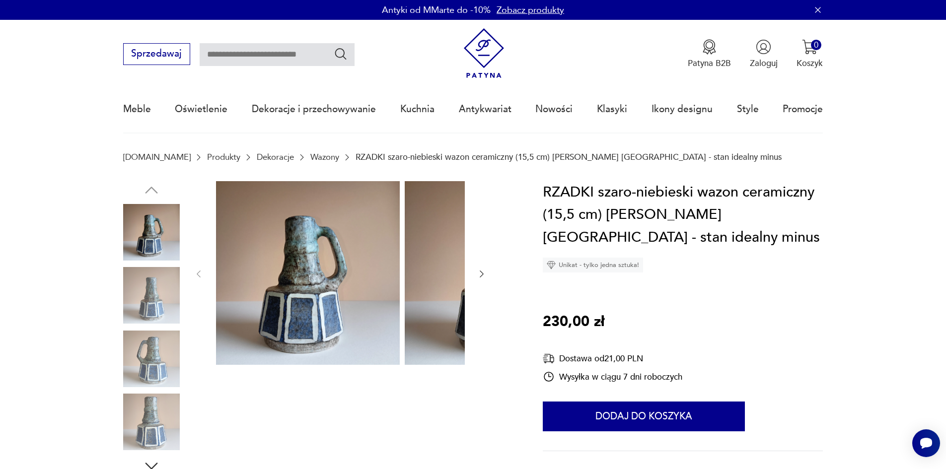
click at [146, 278] on img at bounding box center [151, 295] width 57 height 57
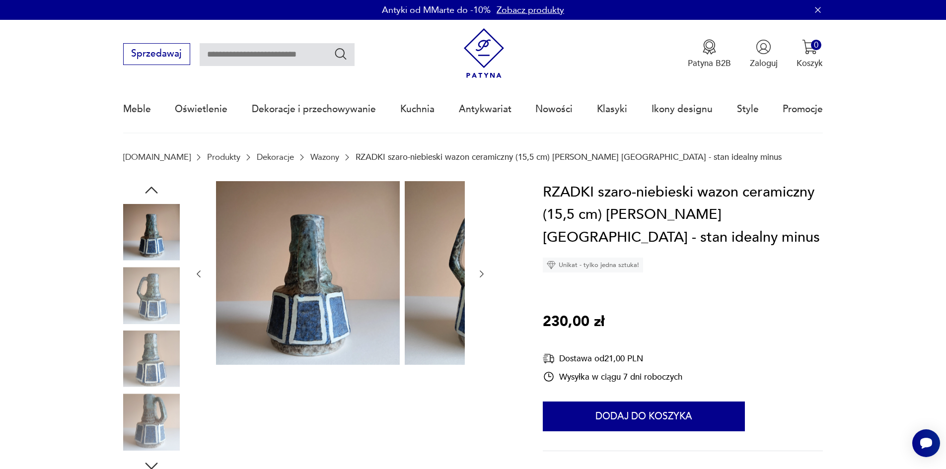
click at [136, 313] on img at bounding box center [151, 295] width 57 height 57
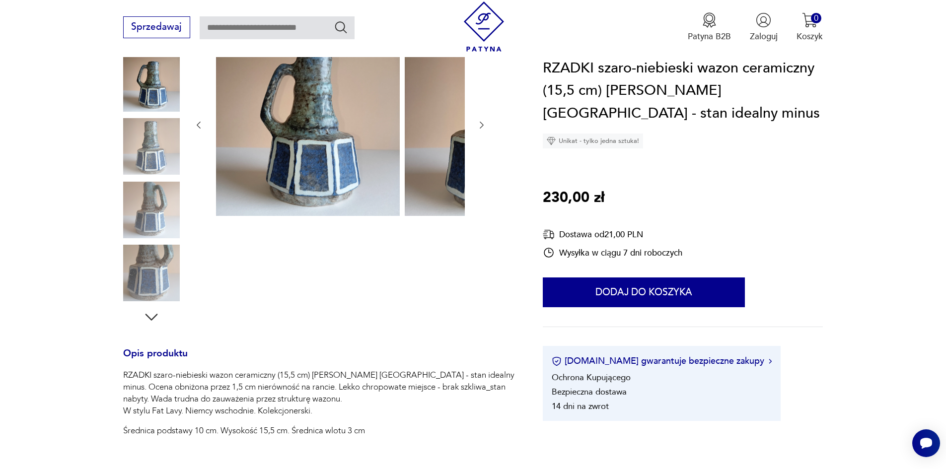
scroll to position [199, 0]
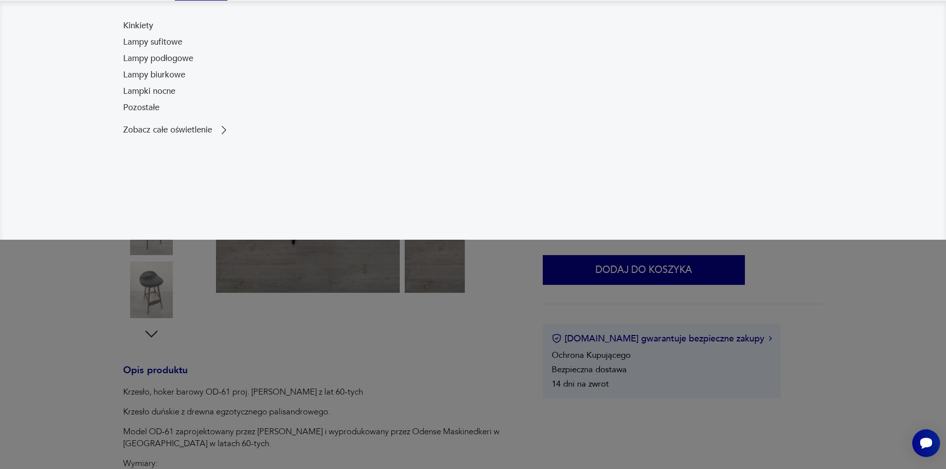
scroll to position [149, 0]
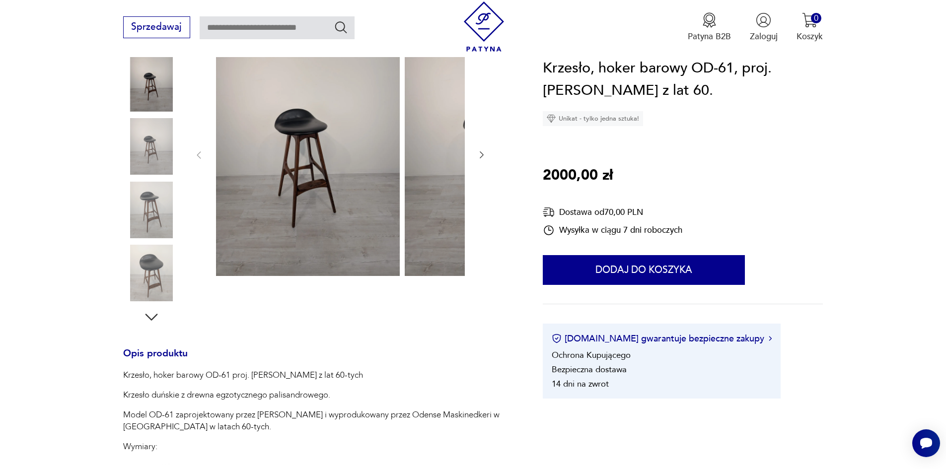
click at [132, 158] on img at bounding box center [151, 146] width 57 height 57
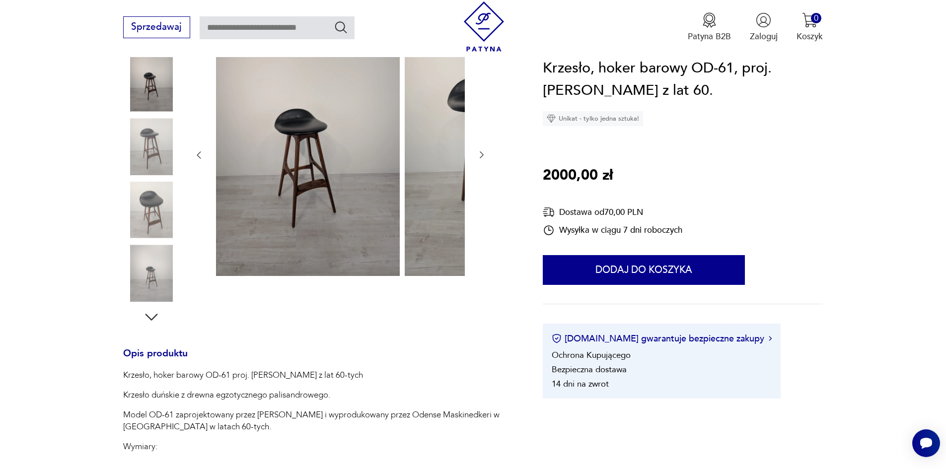
click at [133, 175] on img at bounding box center [151, 146] width 57 height 57
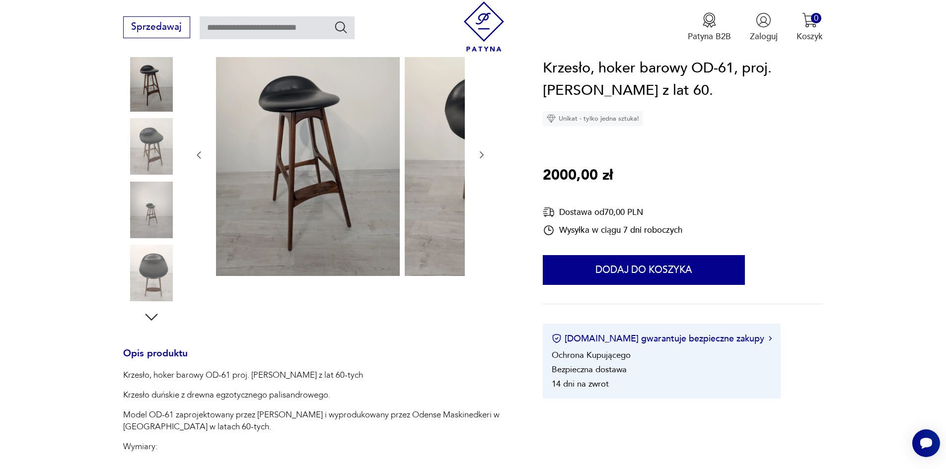
click at [133, 194] on img at bounding box center [151, 210] width 57 height 57
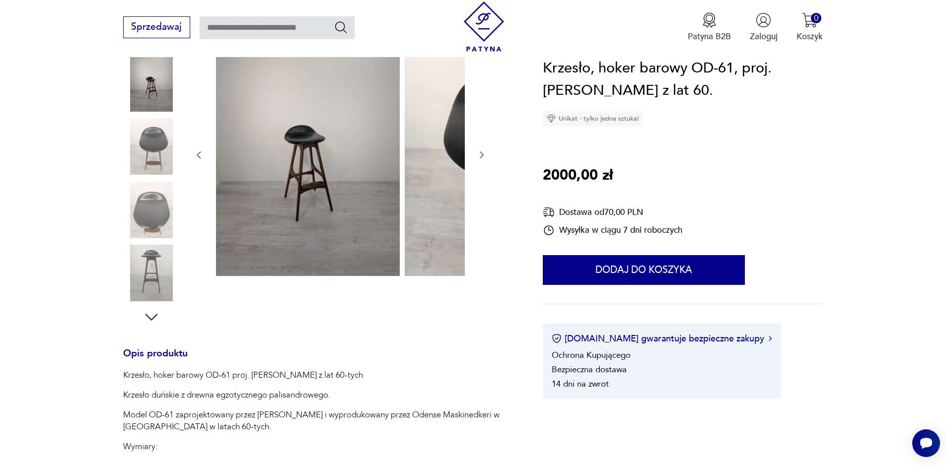
click at [138, 218] on img at bounding box center [151, 210] width 57 height 57
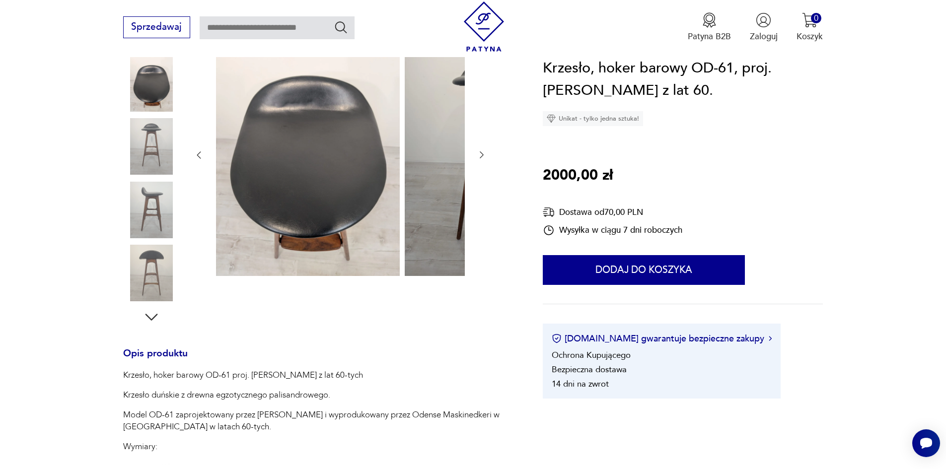
click at [134, 223] on img at bounding box center [151, 210] width 57 height 57
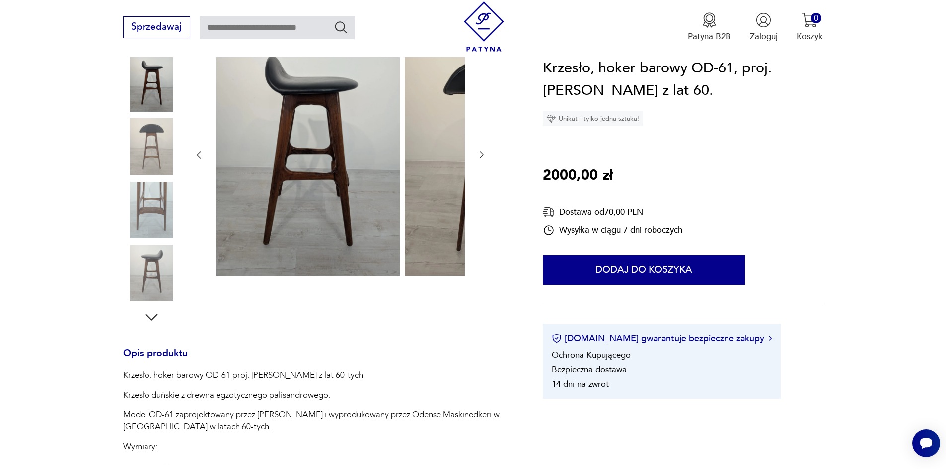
click at [135, 234] on img at bounding box center [151, 210] width 57 height 57
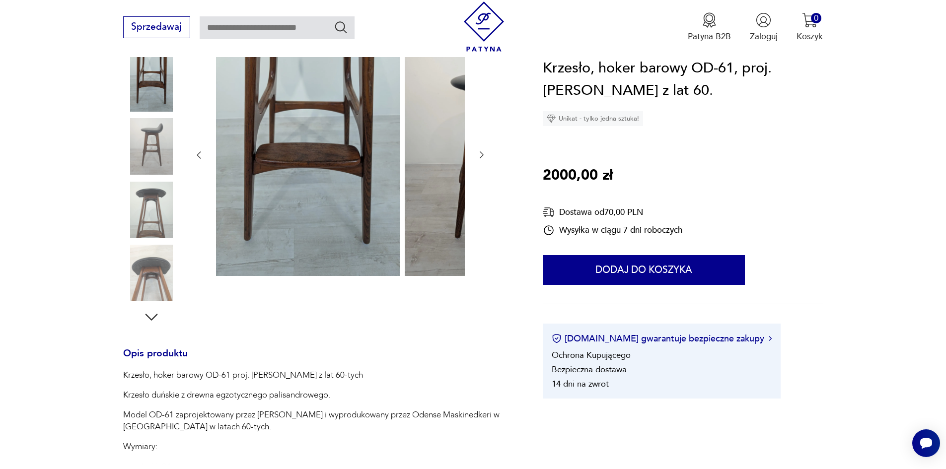
click at [137, 264] on img at bounding box center [151, 273] width 57 height 57
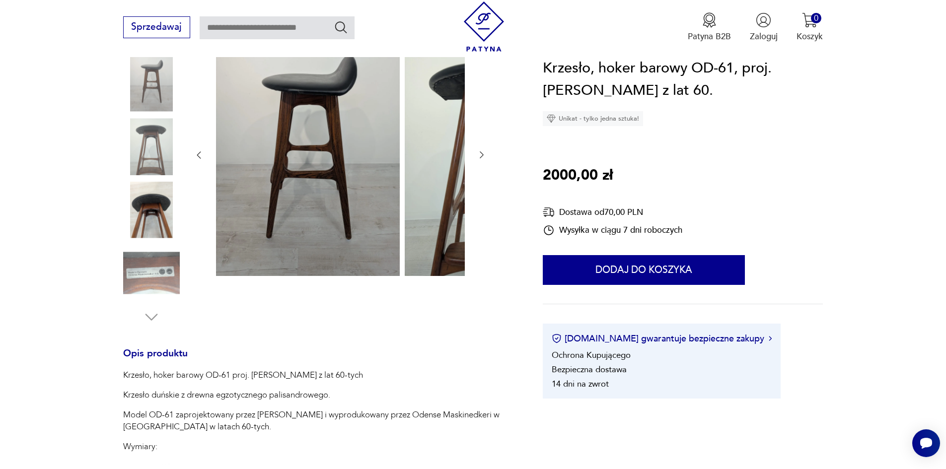
click at [139, 279] on img at bounding box center [151, 273] width 57 height 57
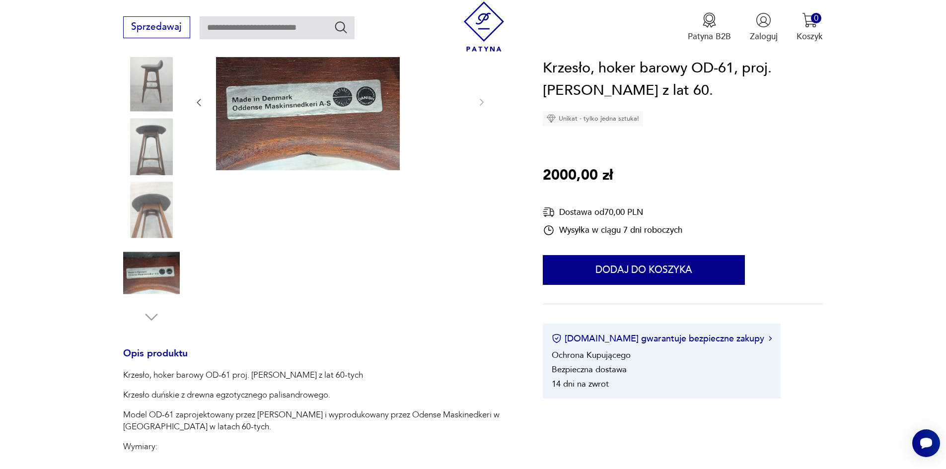
click at [129, 283] on img at bounding box center [151, 273] width 57 height 57
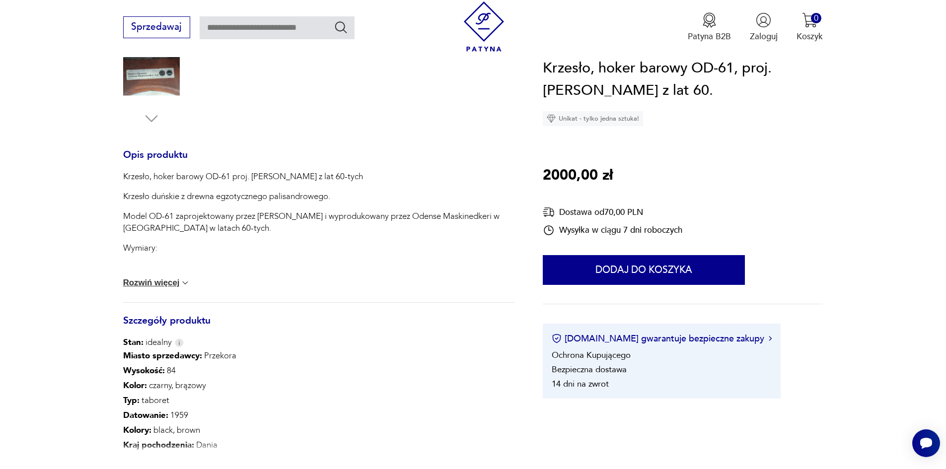
scroll to position [496, 0]
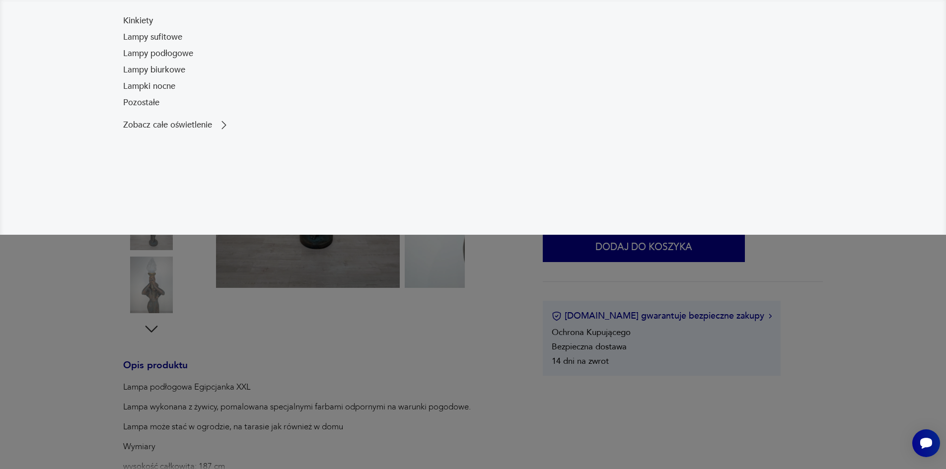
scroll to position [149, 0]
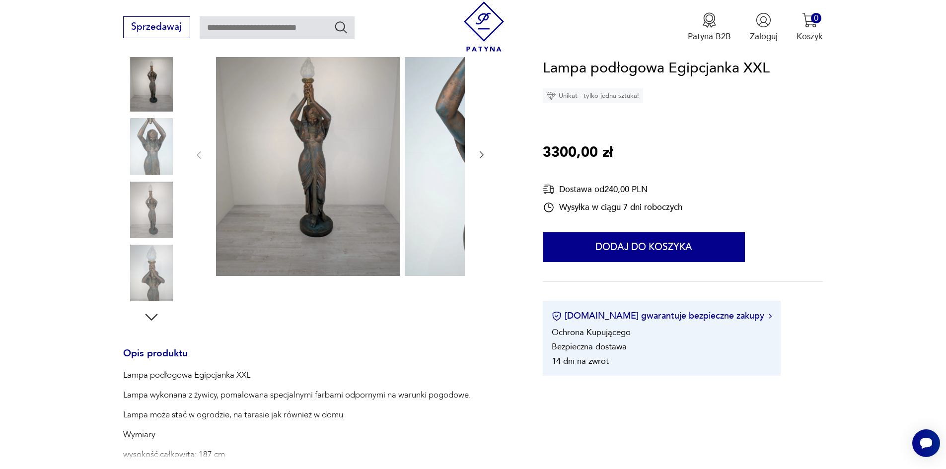
click at [139, 160] on img at bounding box center [151, 146] width 57 height 57
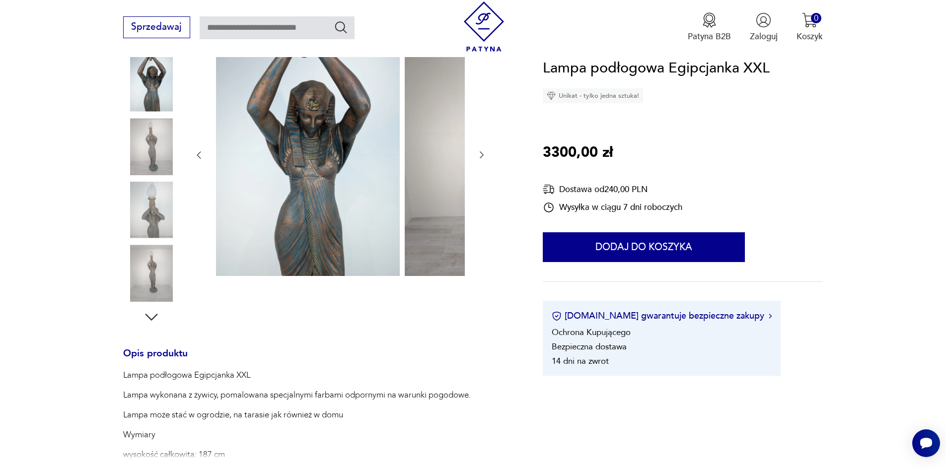
click at [134, 172] on img at bounding box center [151, 146] width 57 height 57
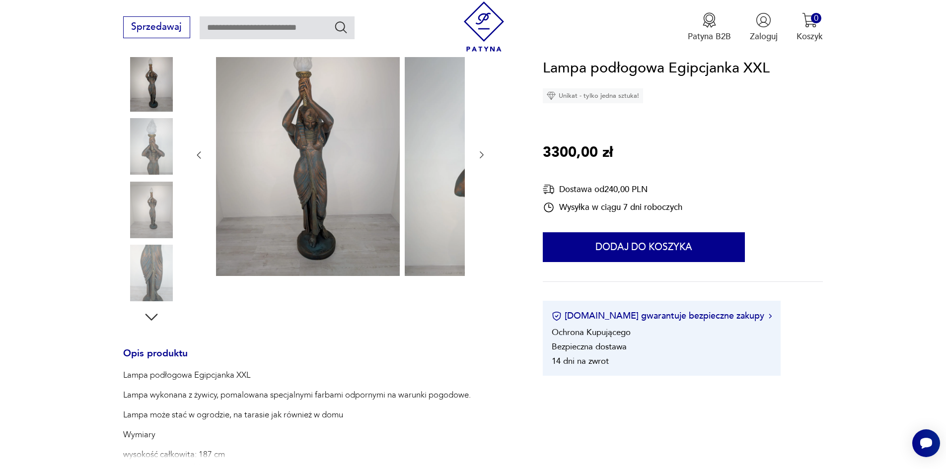
click at [134, 175] on img at bounding box center [151, 146] width 57 height 57
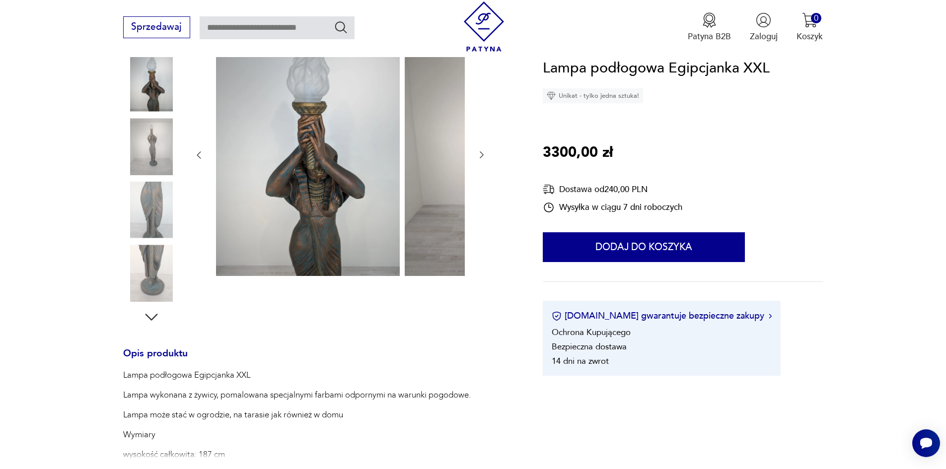
click at [131, 198] on img at bounding box center [151, 210] width 57 height 57
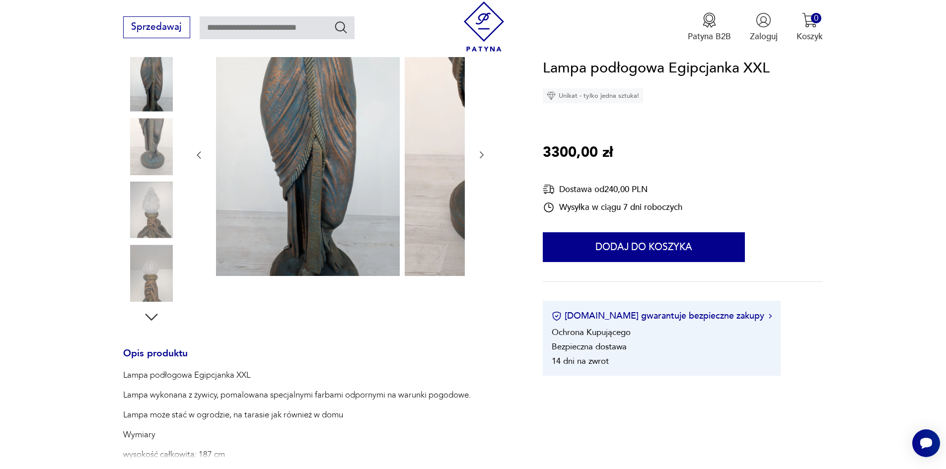
click at [133, 212] on img at bounding box center [151, 210] width 57 height 57
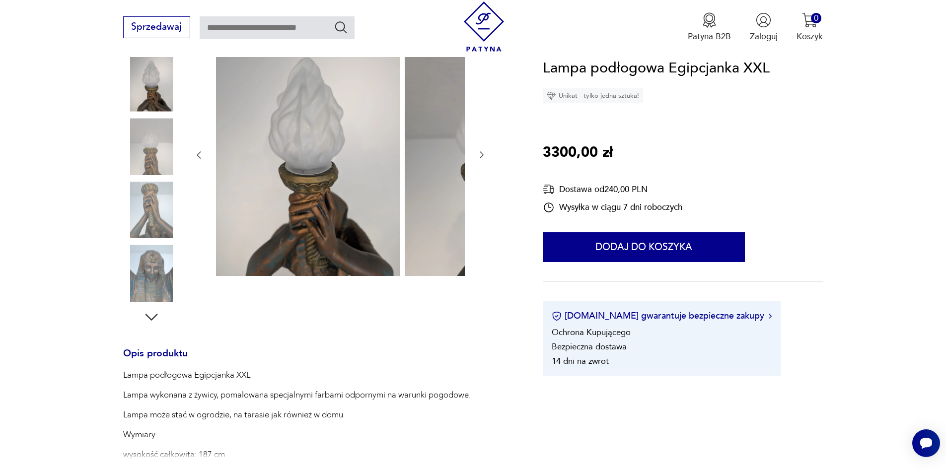
click at [125, 224] on img at bounding box center [151, 210] width 57 height 57
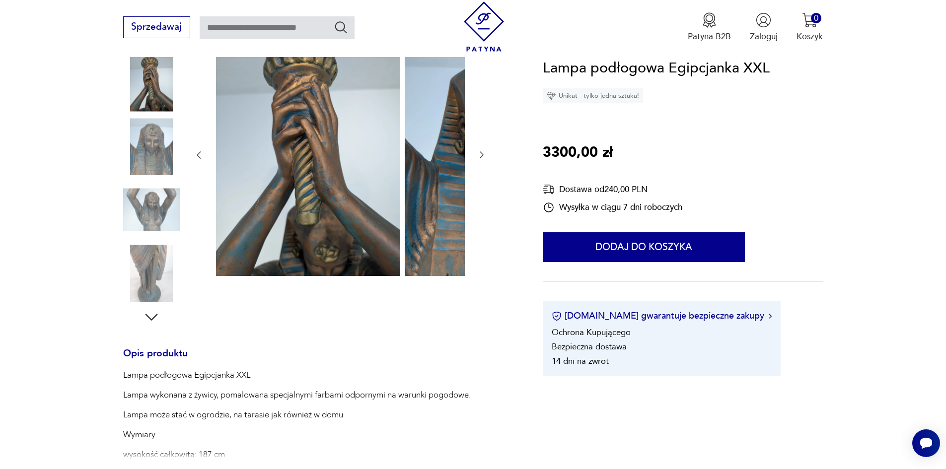
click at [127, 216] on img at bounding box center [151, 210] width 57 height 57
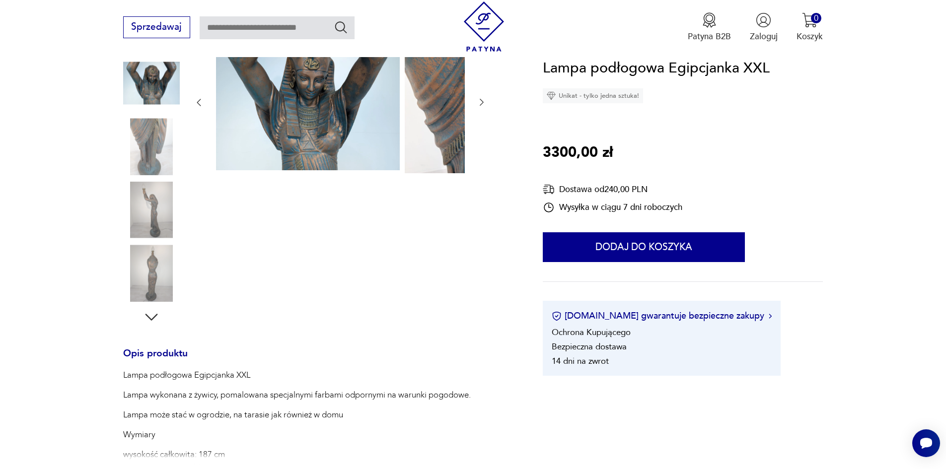
click at [129, 230] on img at bounding box center [151, 210] width 57 height 57
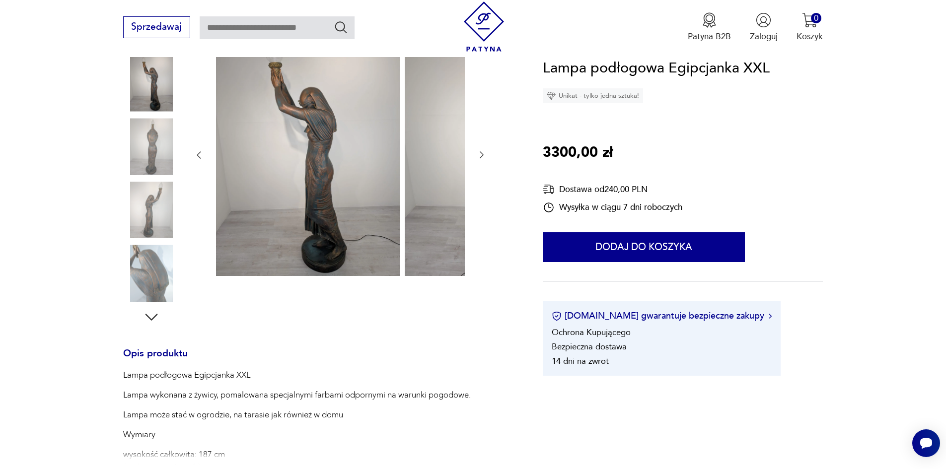
click at [130, 229] on img at bounding box center [151, 210] width 57 height 57
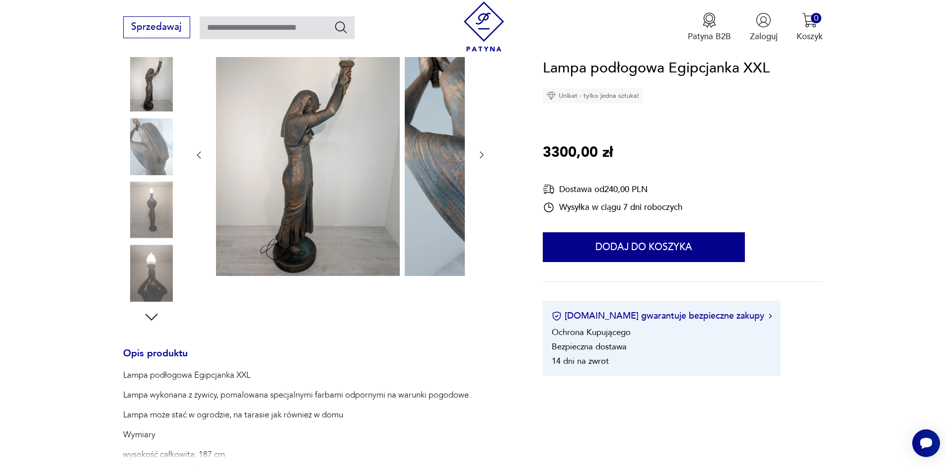
click at [127, 203] on img at bounding box center [151, 210] width 57 height 57
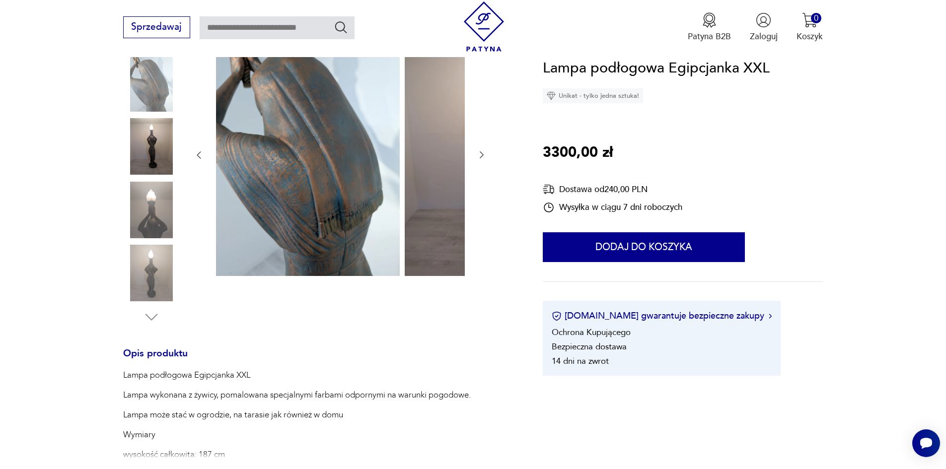
click at [130, 232] on img at bounding box center [151, 210] width 57 height 57
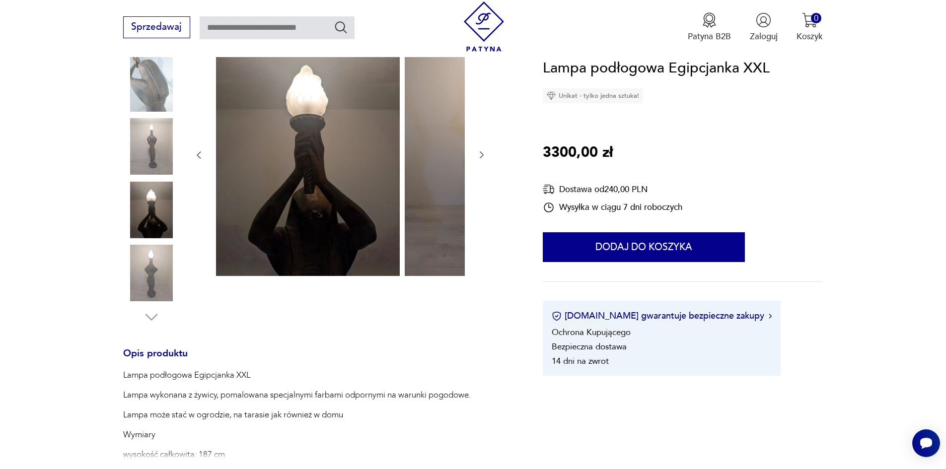
click at [136, 269] on img at bounding box center [151, 273] width 57 height 57
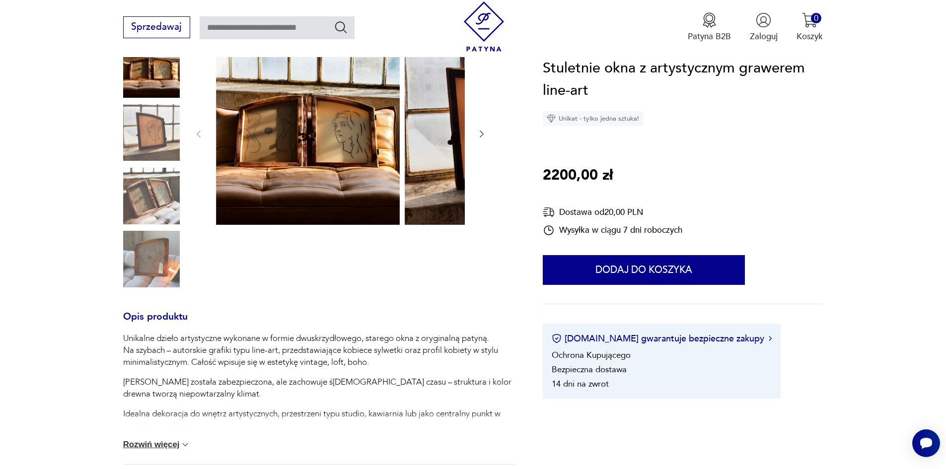
drag, startPoint x: 0, startPoint y: 0, endPoint x: 375, endPoint y: 253, distance: 452.4
click at [357, 301] on div "Opis produktu Unikalne dzieło artystyczne wykonane w formie dwuskrzydłowego, st…" at bounding box center [318, 328] width 391 height 575
click at [393, 135] on div at bounding box center [340, 134] width 293 height 186
click at [477, 138] on icon "button" at bounding box center [482, 134] width 10 height 10
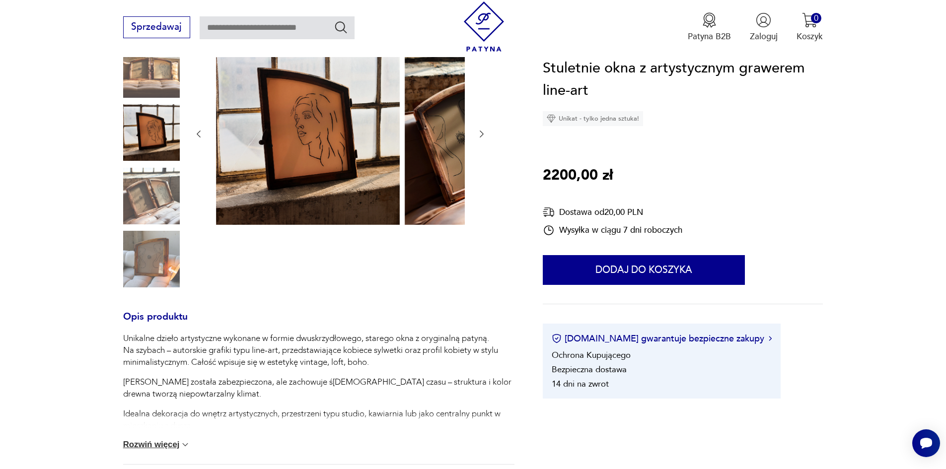
click at [477, 139] on icon "button" at bounding box center [482, 134] width 10 height 10
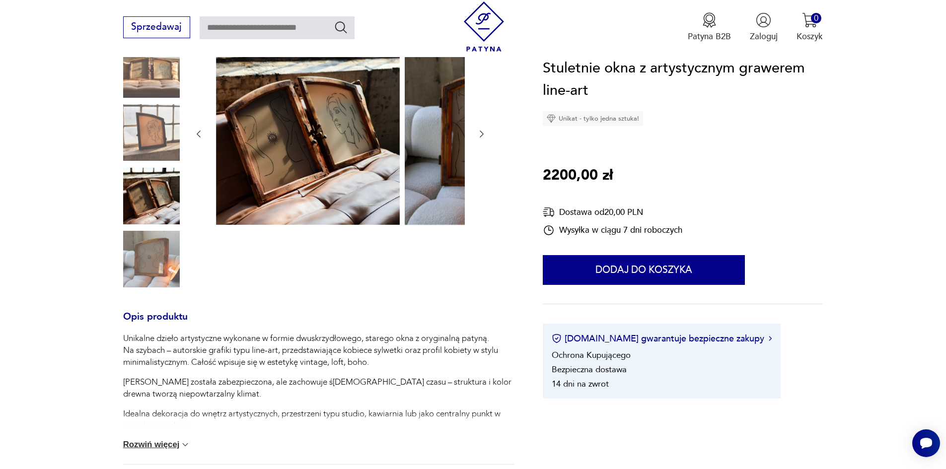
click at [477, 139] on icon "button" at bounding box center [482, 134] width 10 height 10
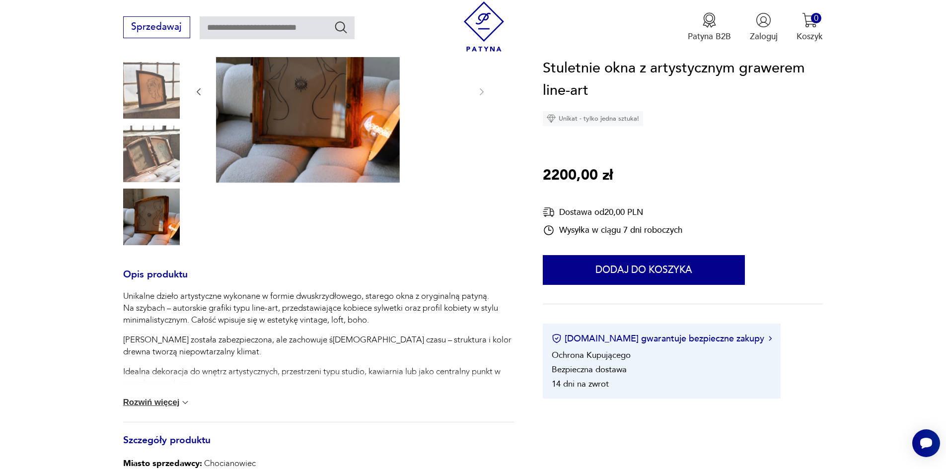
scroll to position [239, 0]
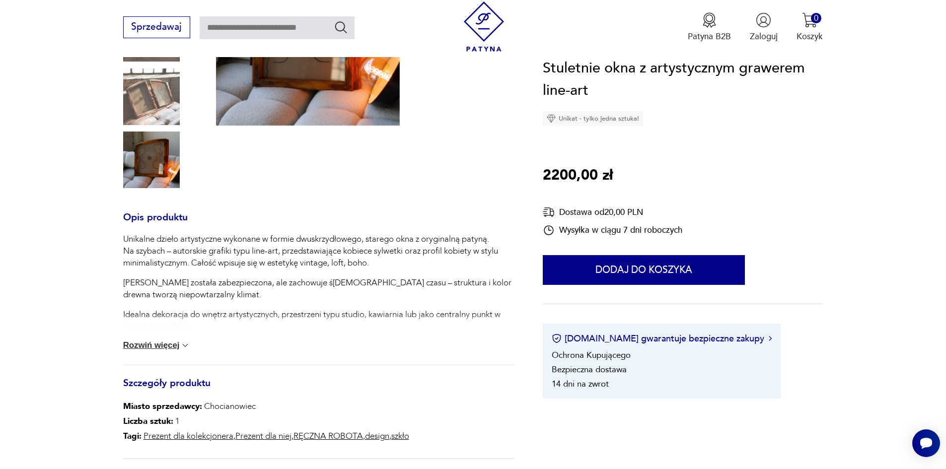
click at [149, 350] on button "Rozwiń więcej" at bounding box center [157, 346] width 68 height 10
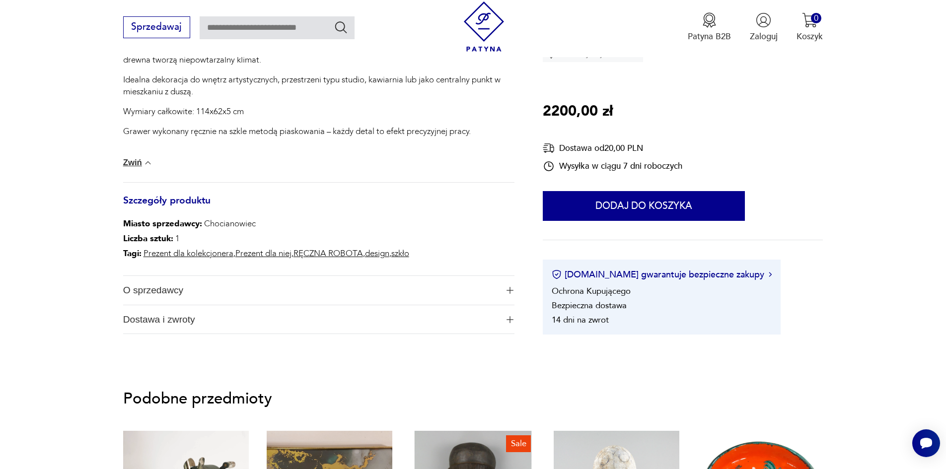
scroll to position [636, 0]
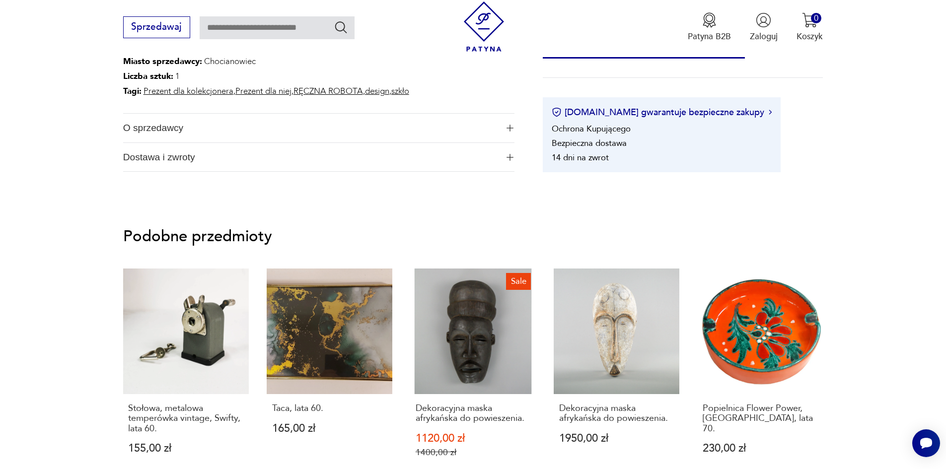
click at [146, 142] on span "O sprzedawcy" at bounding box center [310, 128] width 375 height 29
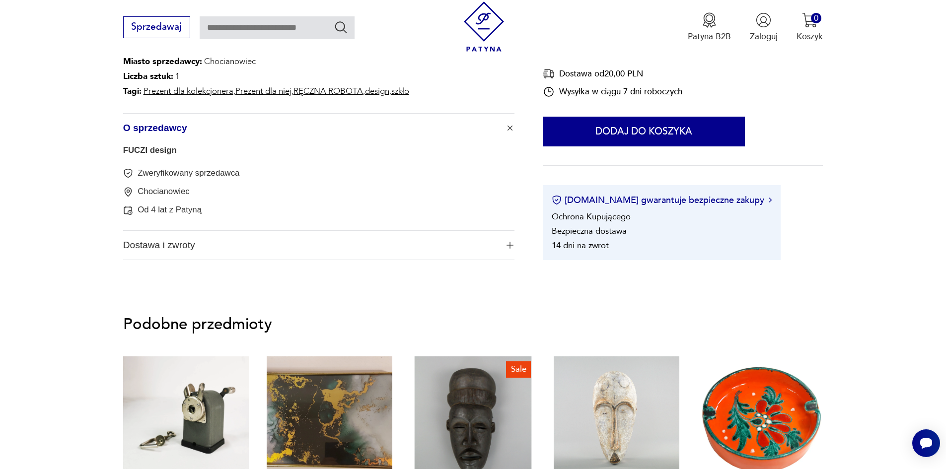
click at [147, 155] on link "FUCZI design" at bounding box center [150, 149] width 54 height 9
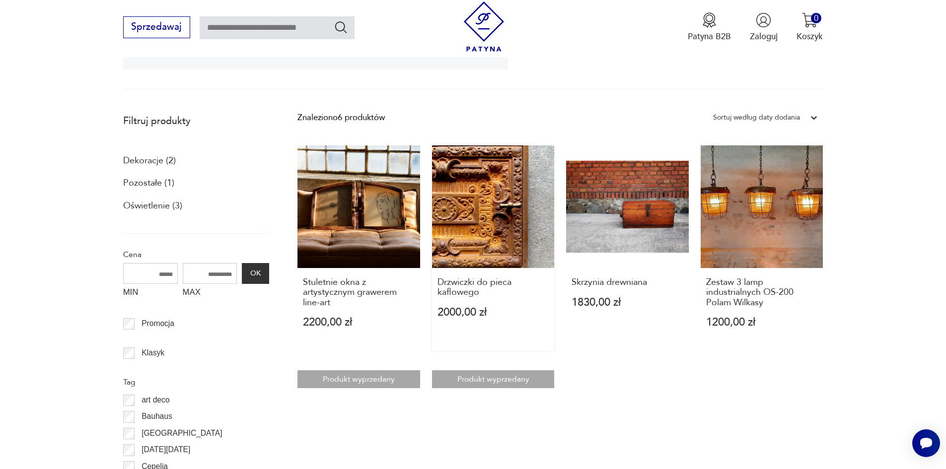
scroll to position [324, 0]
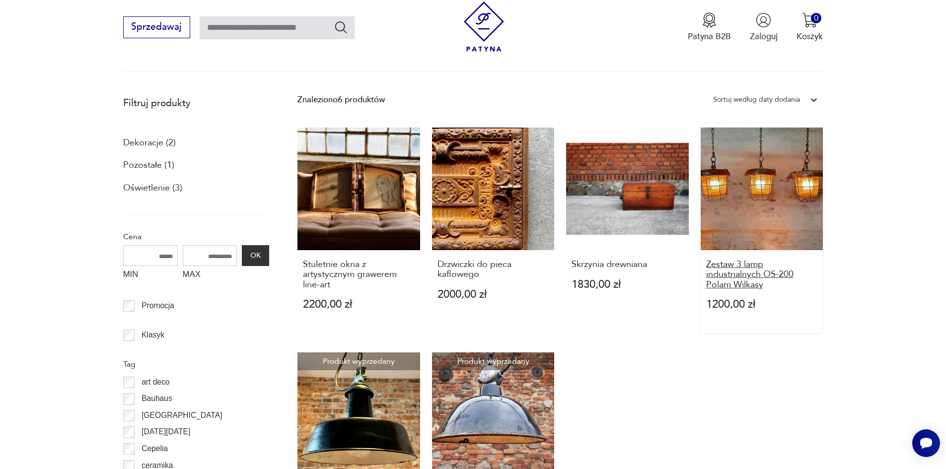
click at [706, 266] on h3 "Zestaw 3 lamp industrialnych OS-200 Polam Wilkasy" at bounding box center [762, 275] width 112 height 30
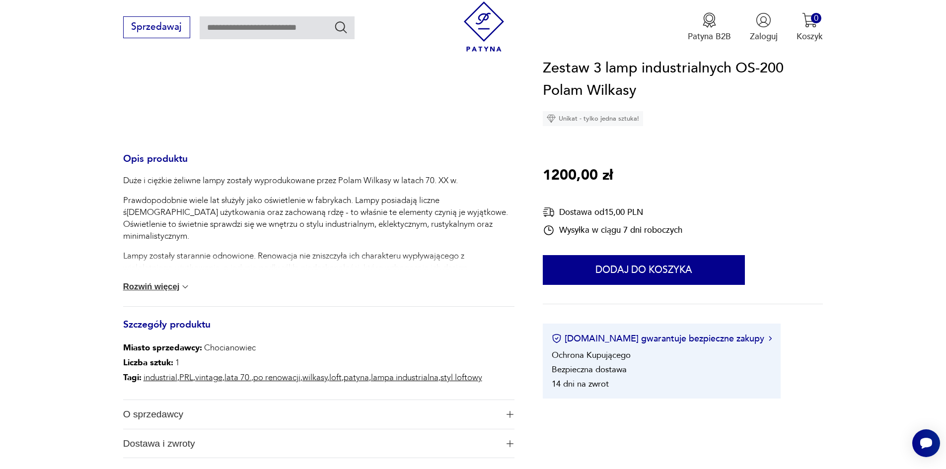
scroll to position [99, 0]
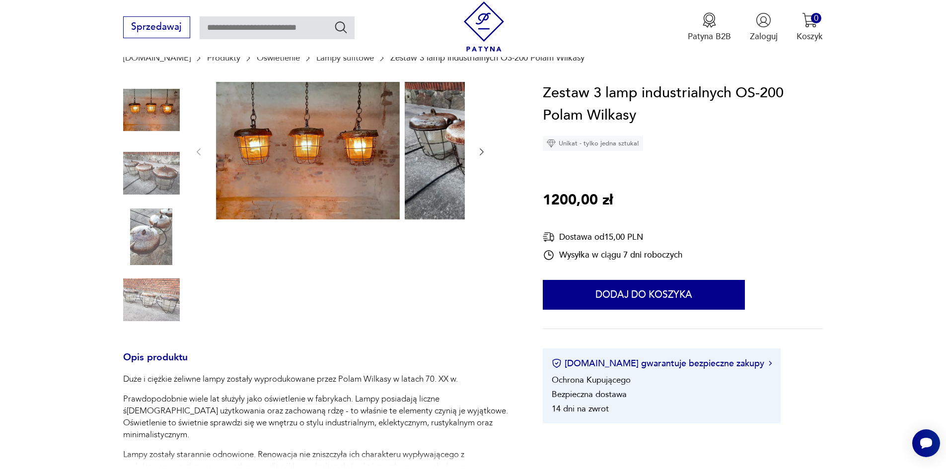
click at [480, 155] on icon "button" at bounding box center [482, 151] width 4 height 7
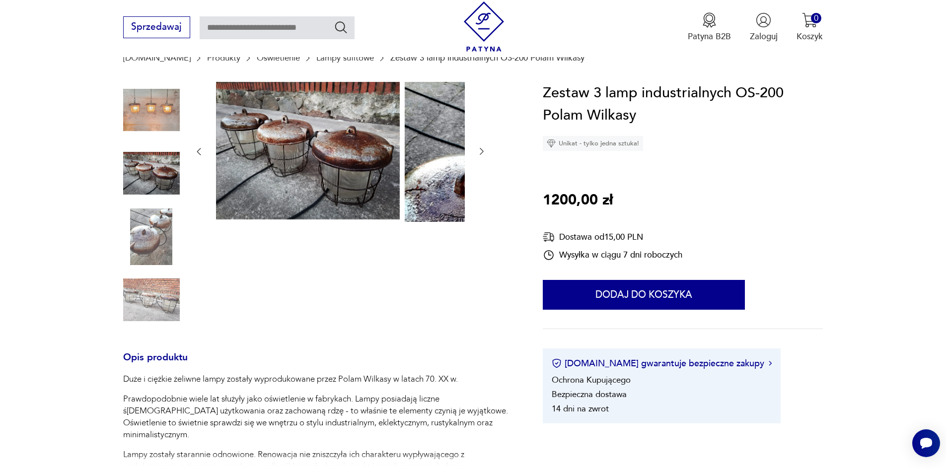
click at [480, 155] on icon "button" at bounding box center [482, 151] width 4 height 7
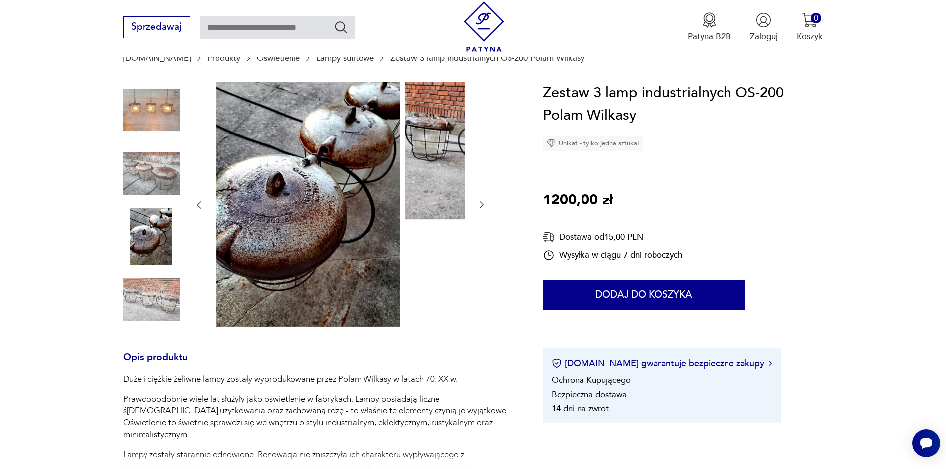
click at [400, 157] on div at bounding box center [340, 205] width 293 height 247
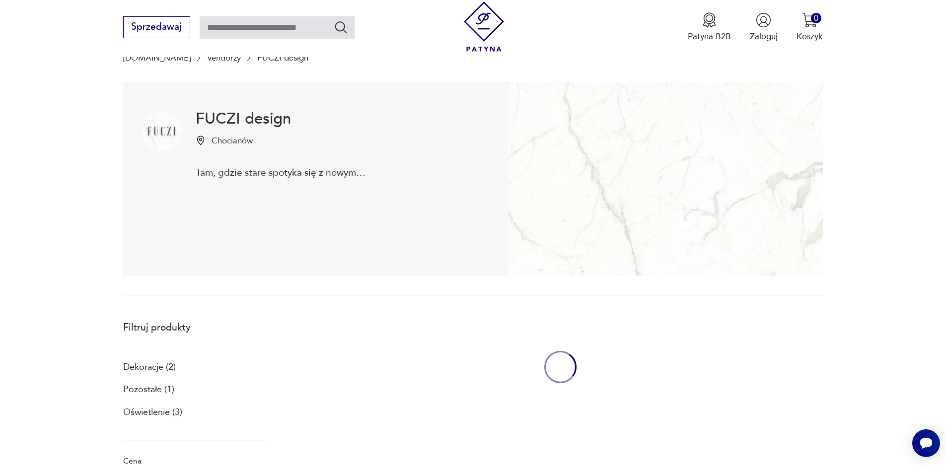
scroll to position [324, 0]
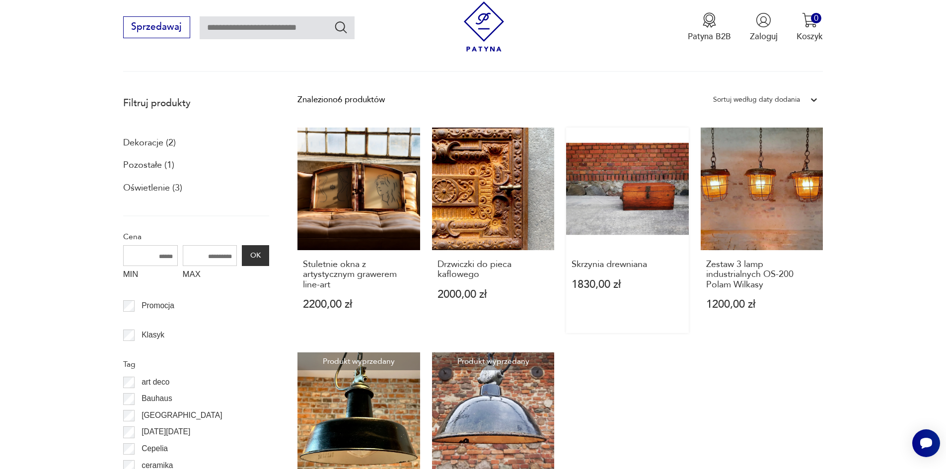
click at [573, 205] on link "Skrzynia drewniana 1830,00 zł" at bounding box center [627, 231] width 123 height 206
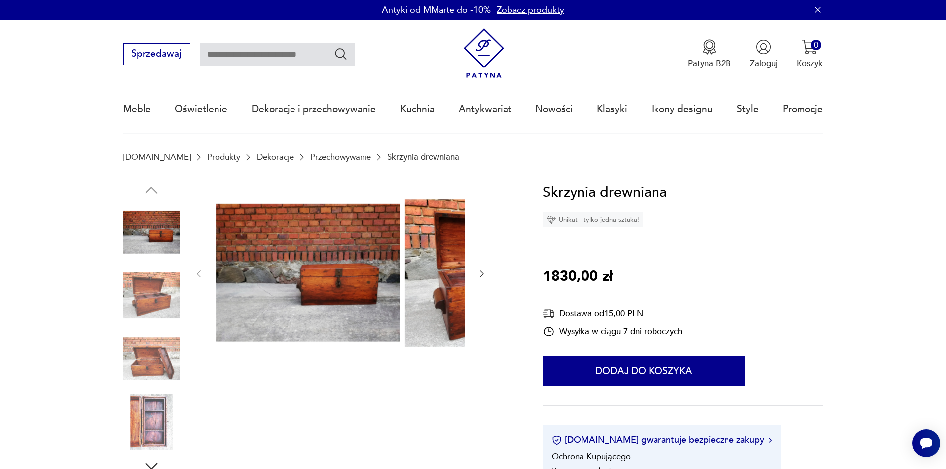
click at [480, 276] on icon "button" at bounding box center [482, 274] width 4 height 7
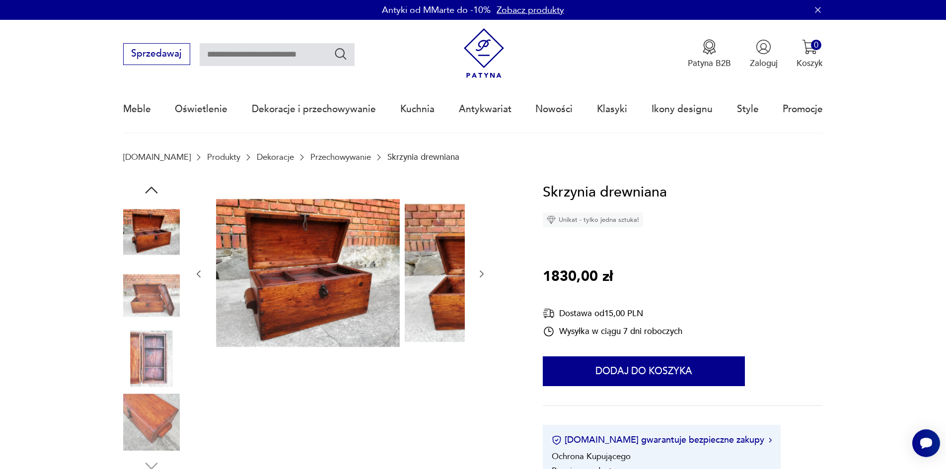
click at [480, 276] on icon "button" at bounding box center [482, 274] width 4 height 7
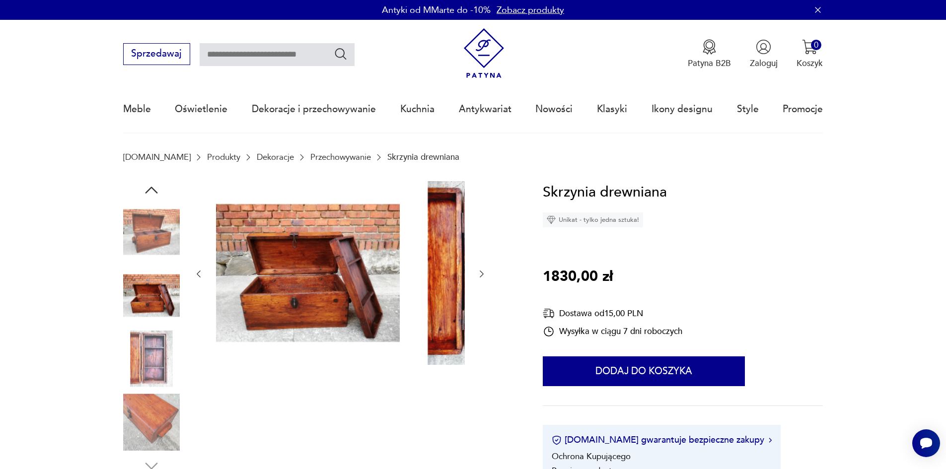
click at [480, 276] on icon "button" at bounding box center [482, 274] width 4 height 7
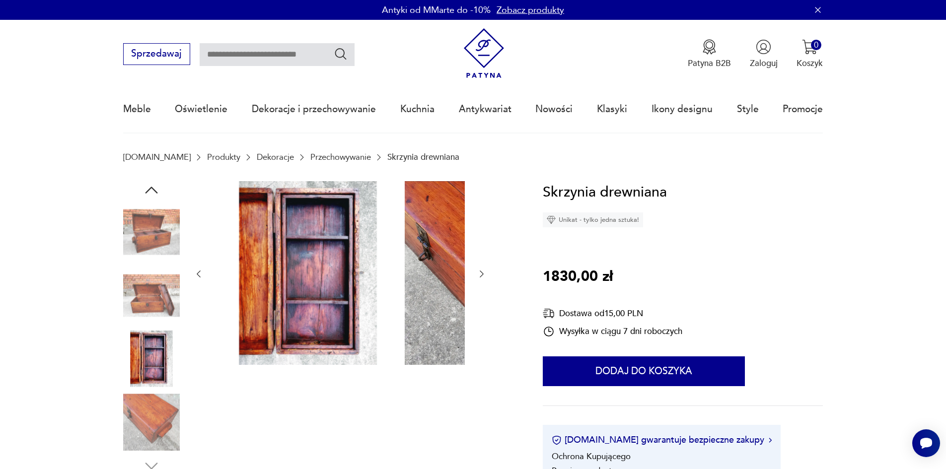
click at [480, 276] on icon "button" at bounding box center [482, 274] width 4 height 7
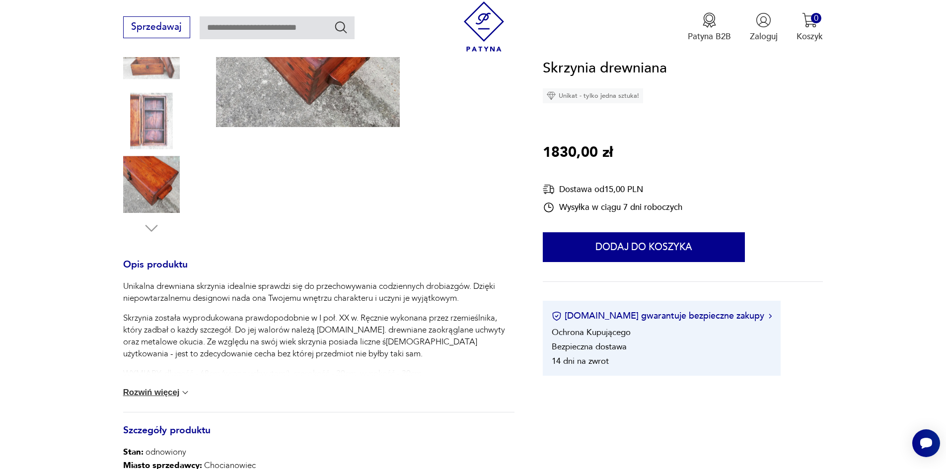
scroll to position [298, 0]
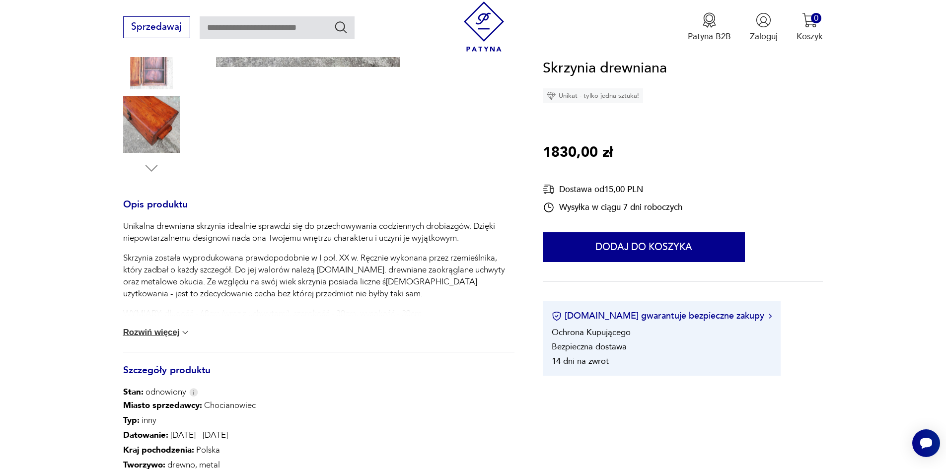
click at [147, 338] on button "Rozwiń więcej" at bounding box center [157, 333] width 68 height 10
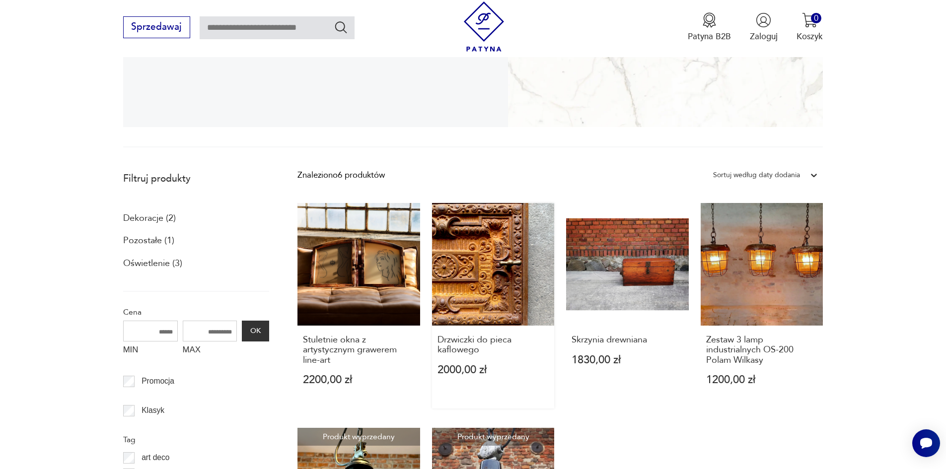
click at [432, 266] on link "Drzwiczki do pieca kaflowego 2000,00 zł" at bounding box center [493, 306] width 123 height 206
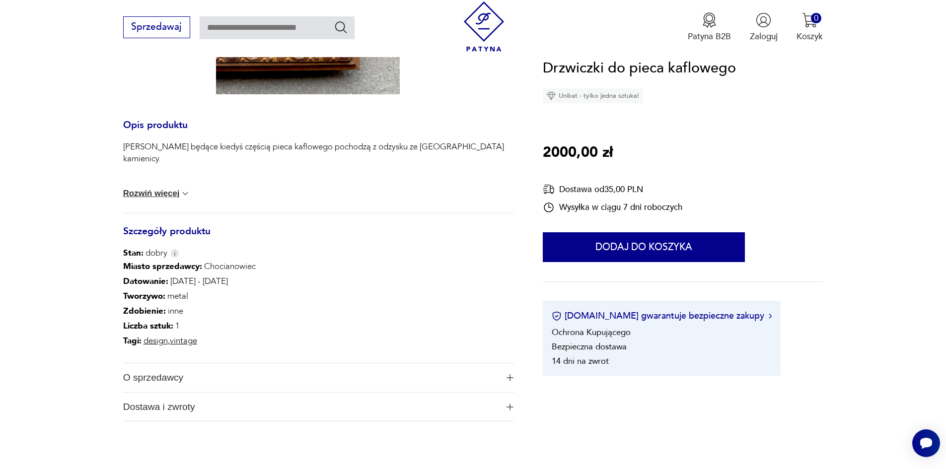
scroll to position [347, 0]
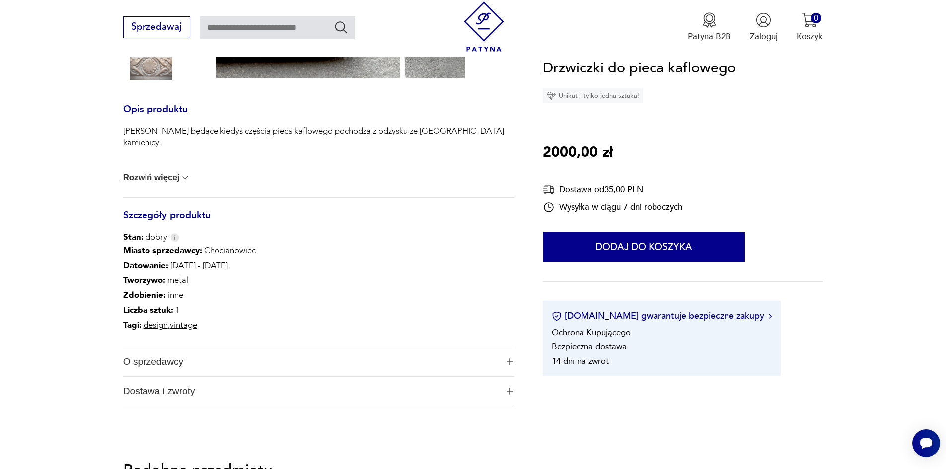
click at [138, 183] on button "Rozwiń więcej" at bounding box center [157, 178] width 68 height 10
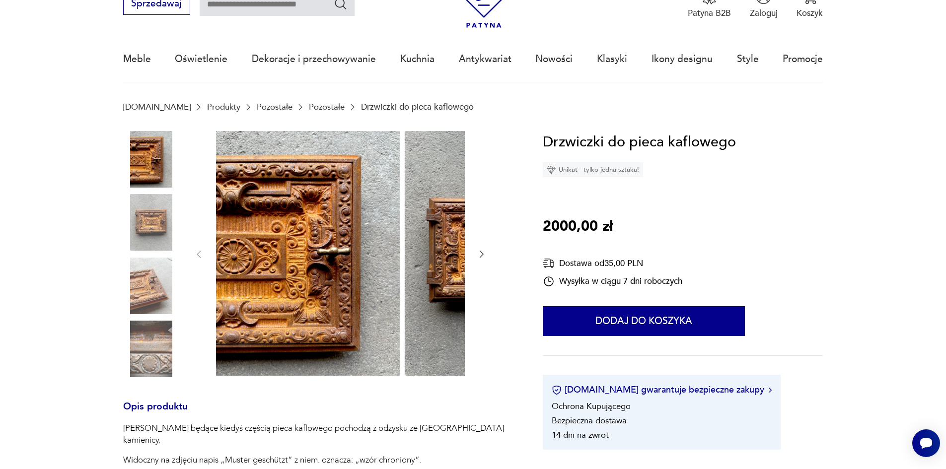
scroll to position [50, 0]
click at [477, 256] on icon "button" at bounding box center [482, 255] width 10 height 10
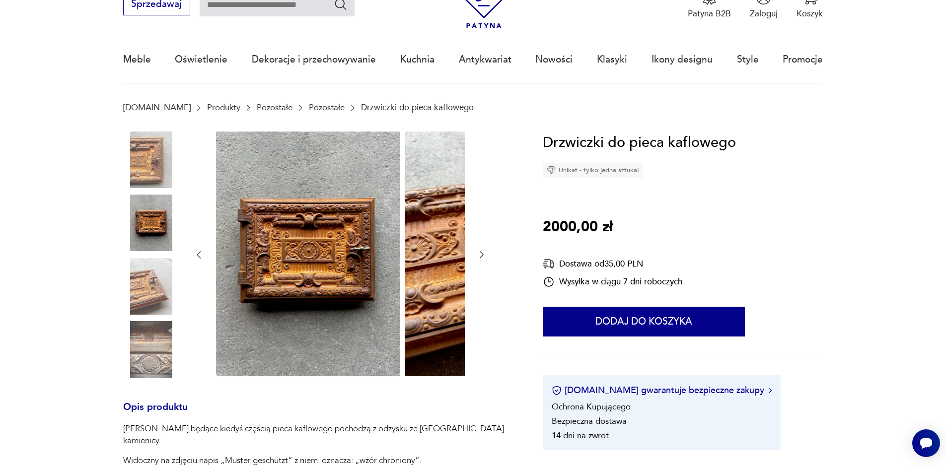
click at [477, 256] on icon "button" at bounding box center [482, 255] width 10 height 10
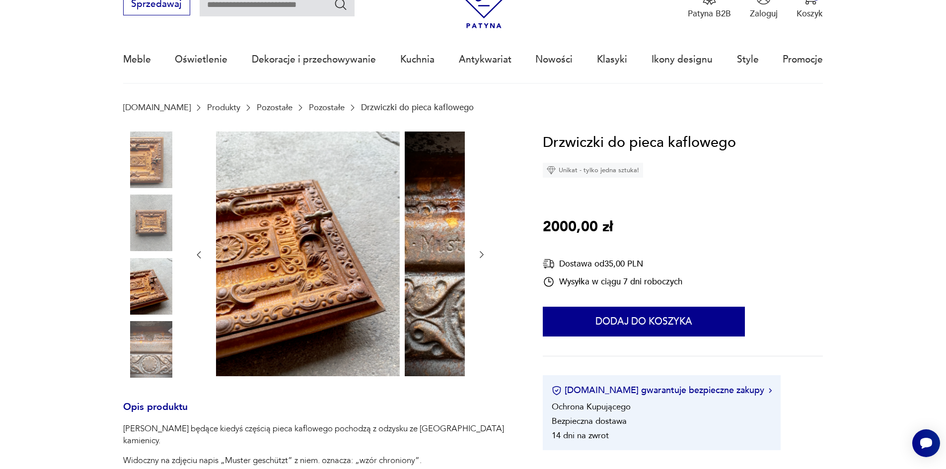
click at [477, 256] on icon "button" at bounding box center [482, 255] width 10 height 10
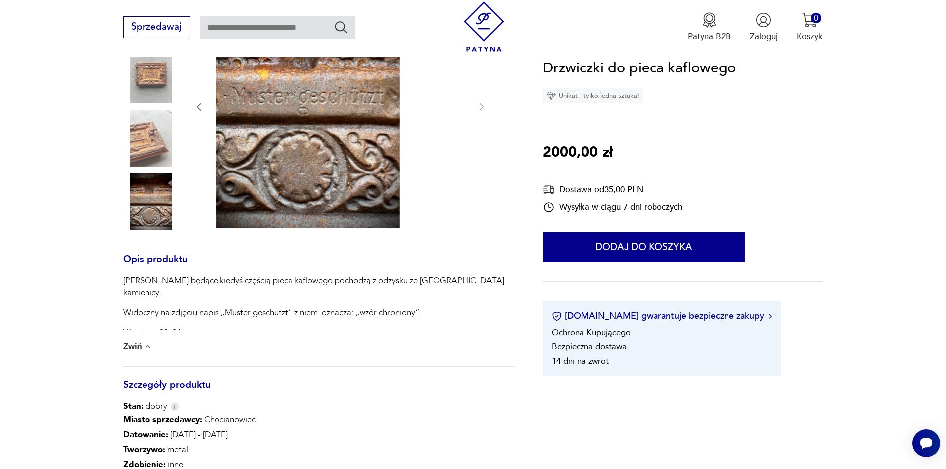
scroll to position [199, 0]
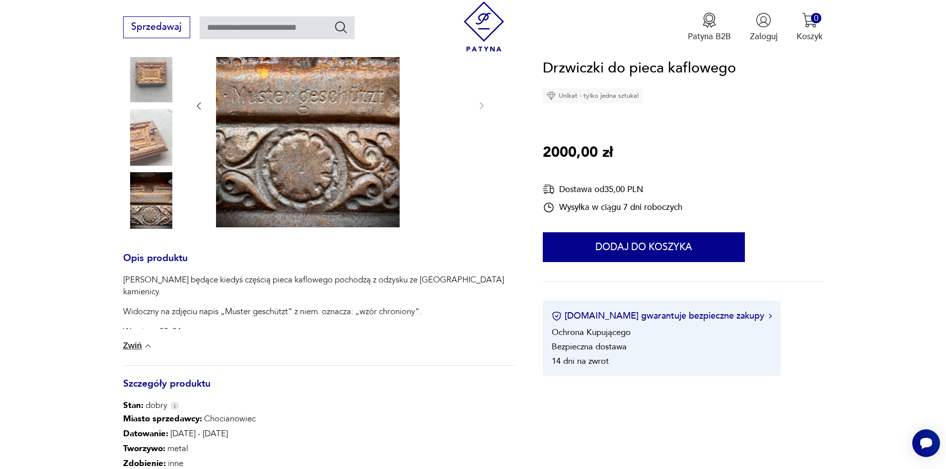
click at [194, 105] on button "button" at bounding box center [199, 106] width 10 height 12
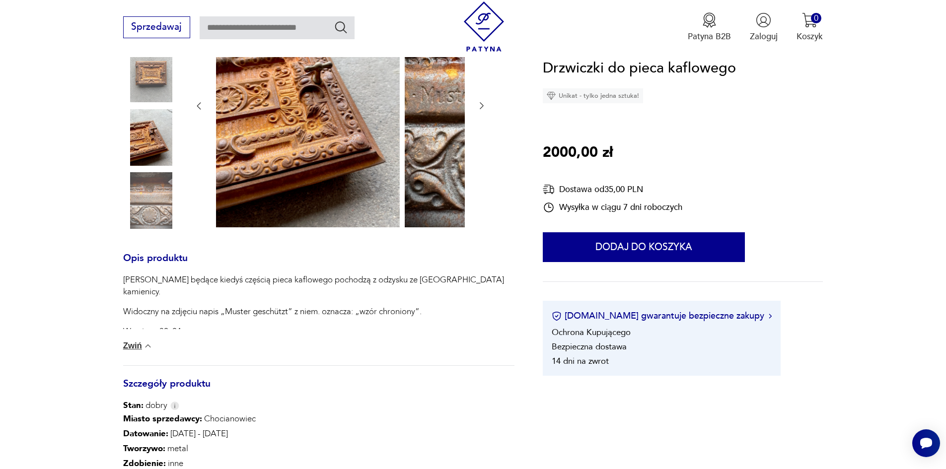
click at [194, 105] on button "button" at bounding box center [199, 106] width 10 height 12
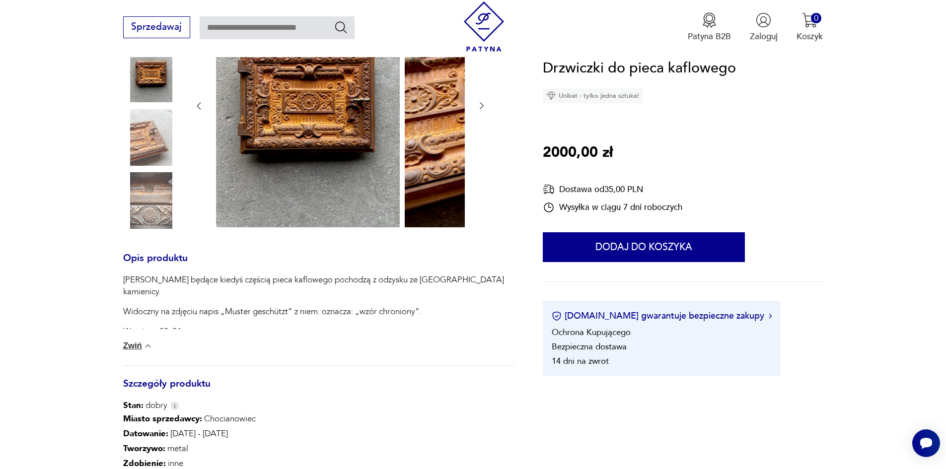
click at [194, 105] on button "button" at bounding box center [199, 106] width 10 height 12
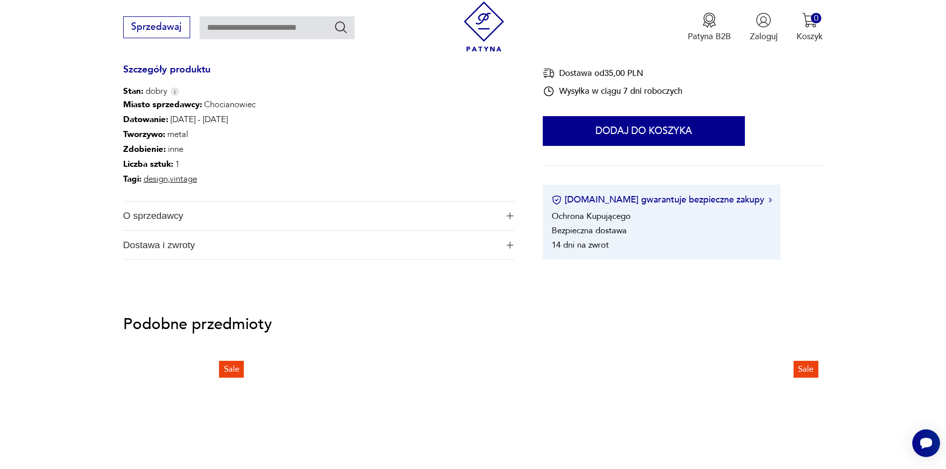
scroll to position [496, 0]
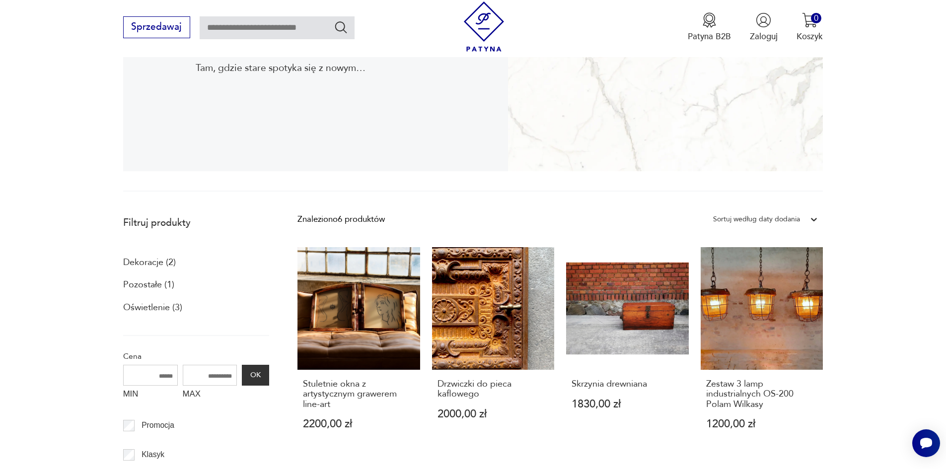
scroll to position [199, 0]
